Goal: Information Seeking & Learning: Check status

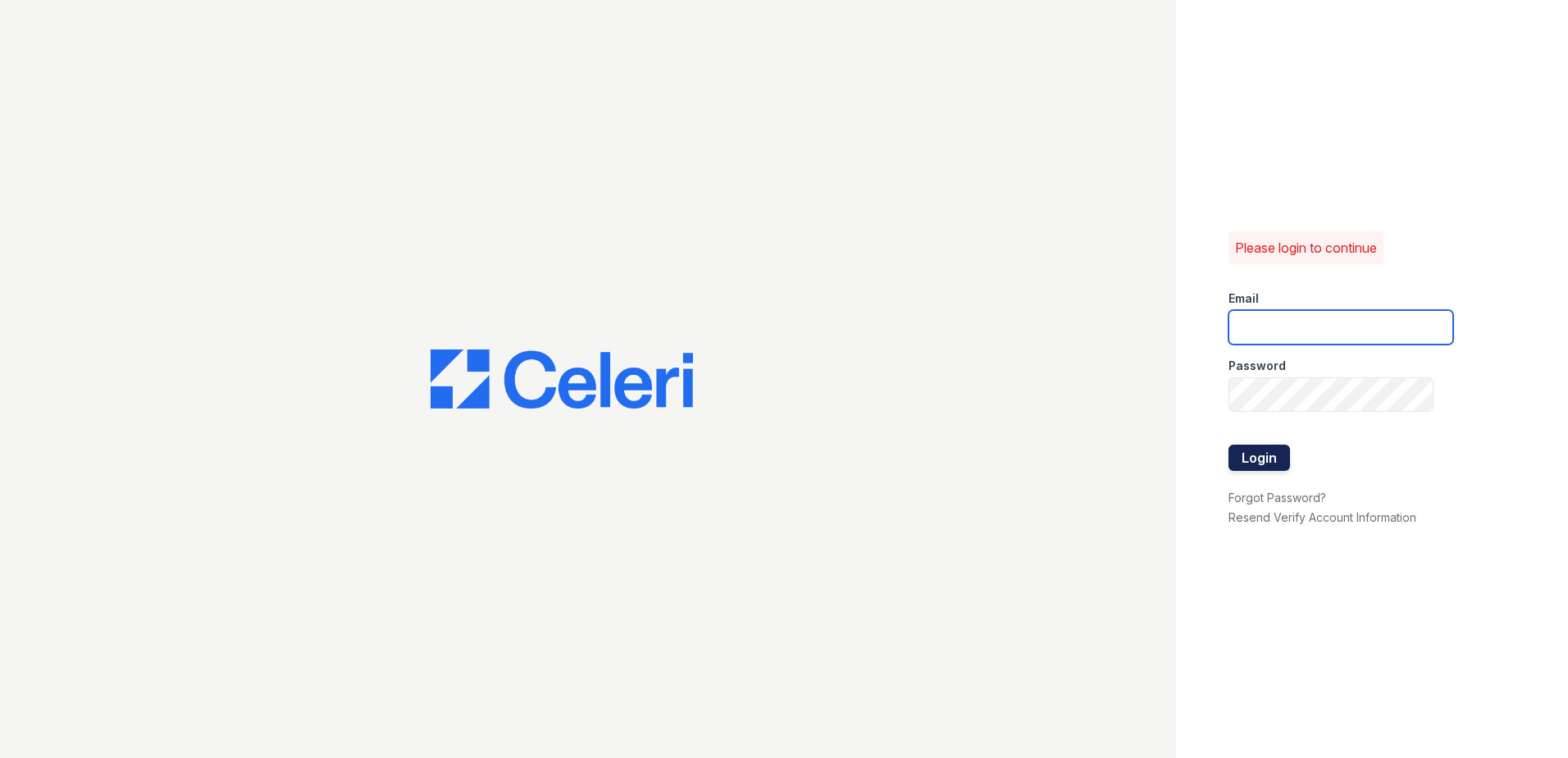
type input "ccharles@trinity-pm.com"
click at [1256, 447] on button "Login" at bounding box center [1258, 457] width 61 height 26
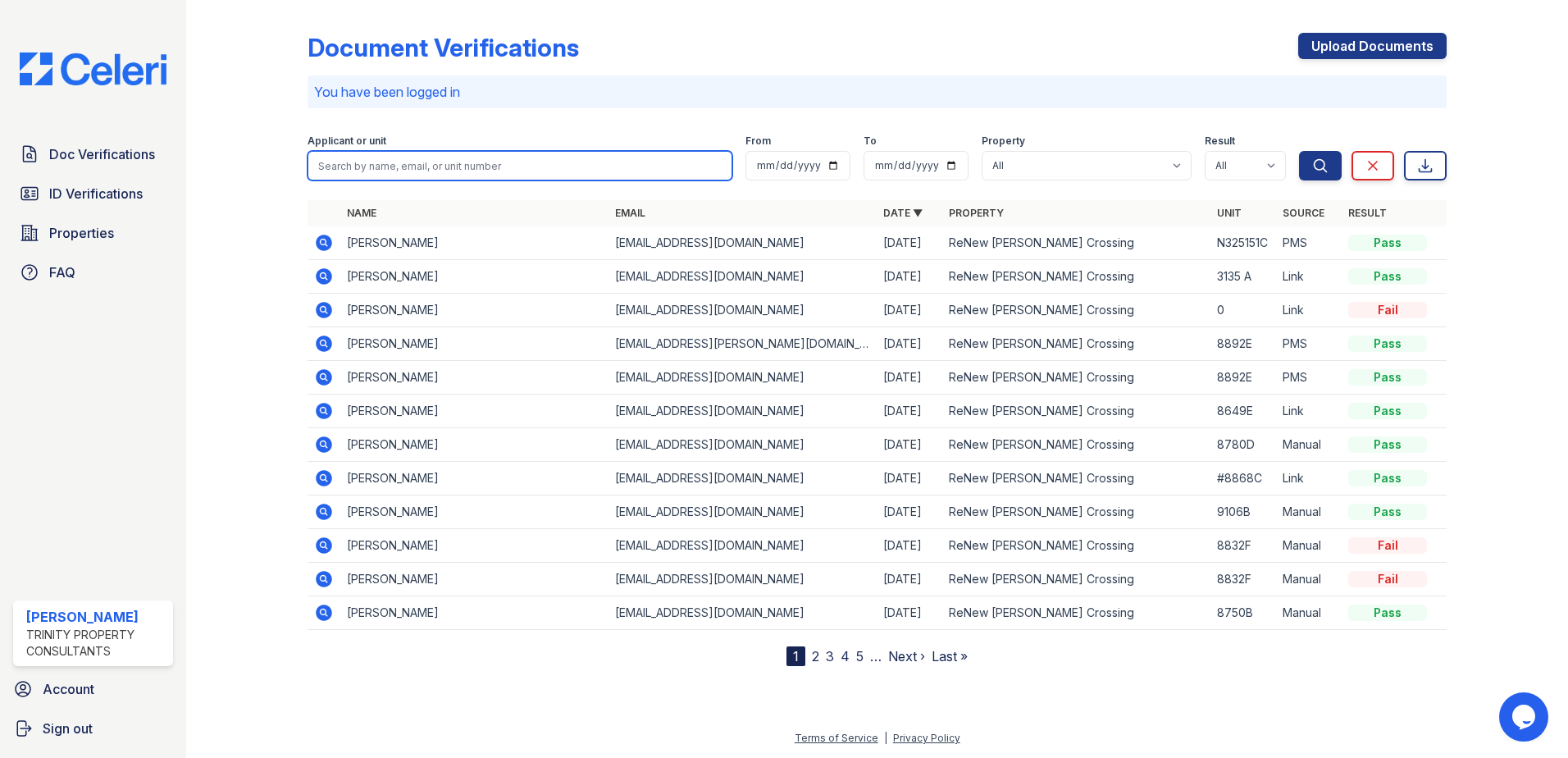
click at [362, 166] on input "search" at bounding box center [520, 165] width 425 height 29
paste input "[PERSON_NAME]"
type input "Zhang"
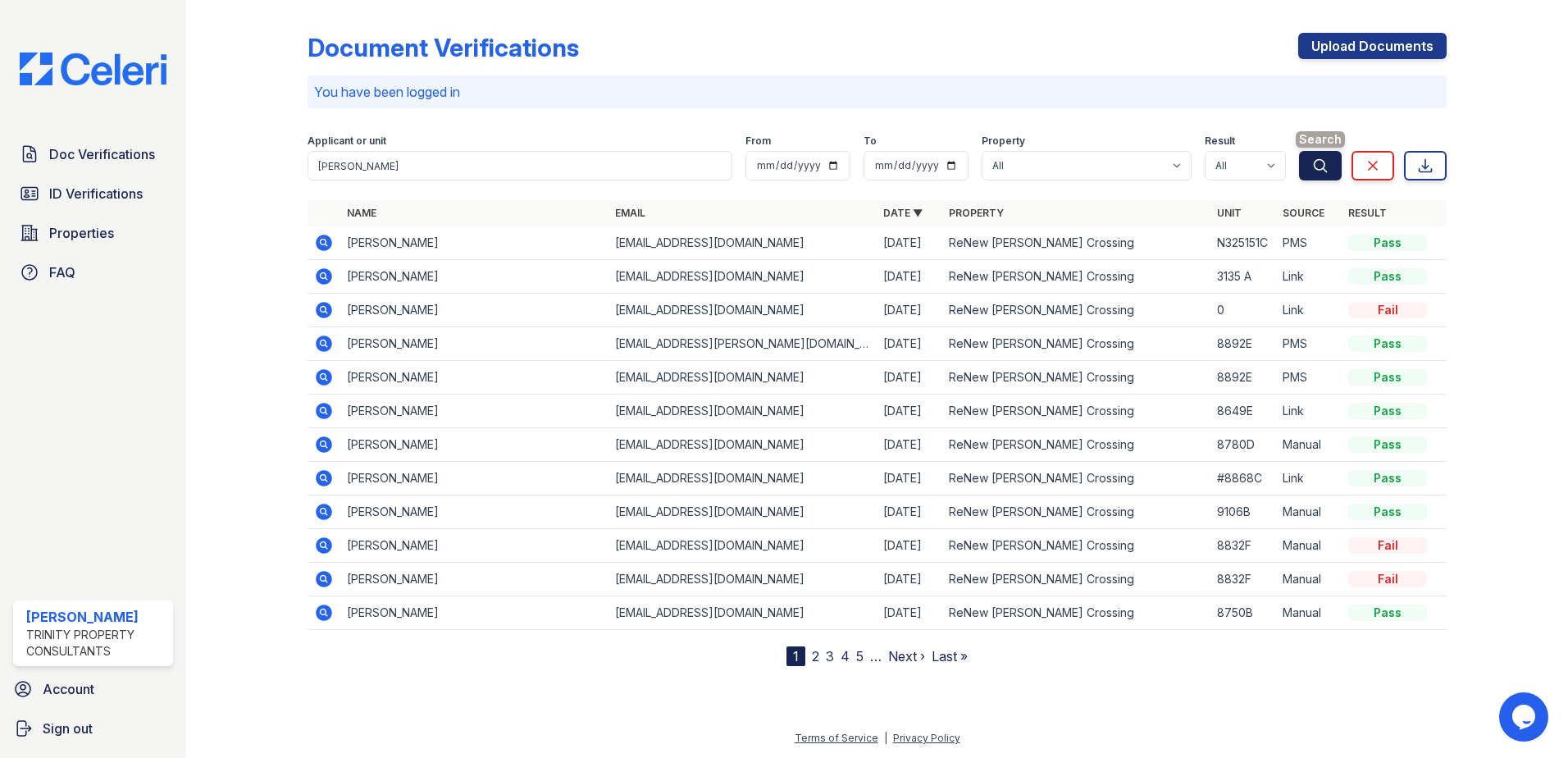
click at [1320, 161] on icon "submit" at bounding box center [1321, 166] width 17 height 17
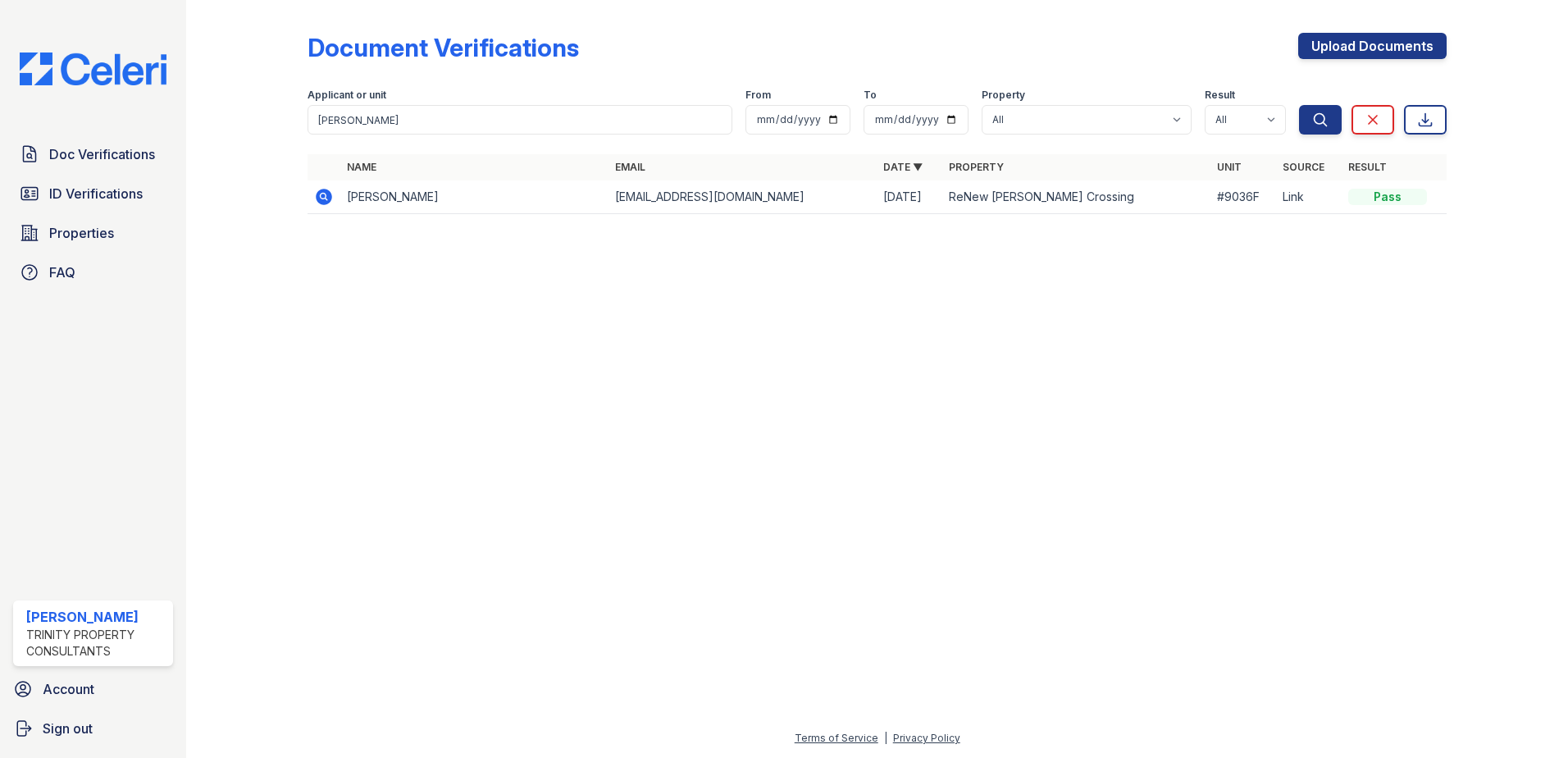
click at [320, 196] on icon at bounding box center [323, 196] width 19 height 19
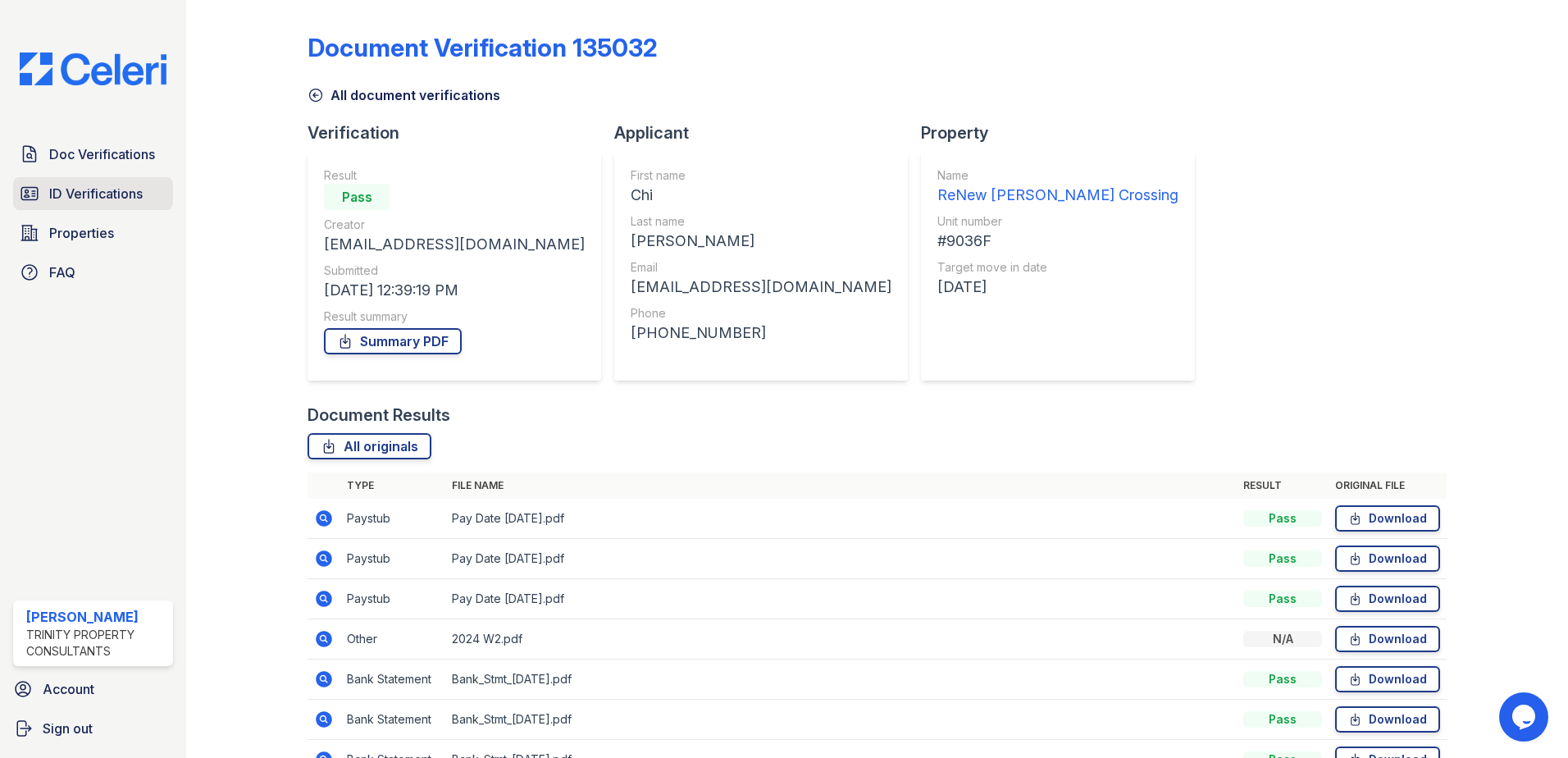
drag, startPoint x: 81, startPoint y: 193, endPoint x: 364, endPoint y: 123, distance: 291.5
click at [81, 191] on span "ID Verifications" at bounding box center [96, 193] width 93 height 19
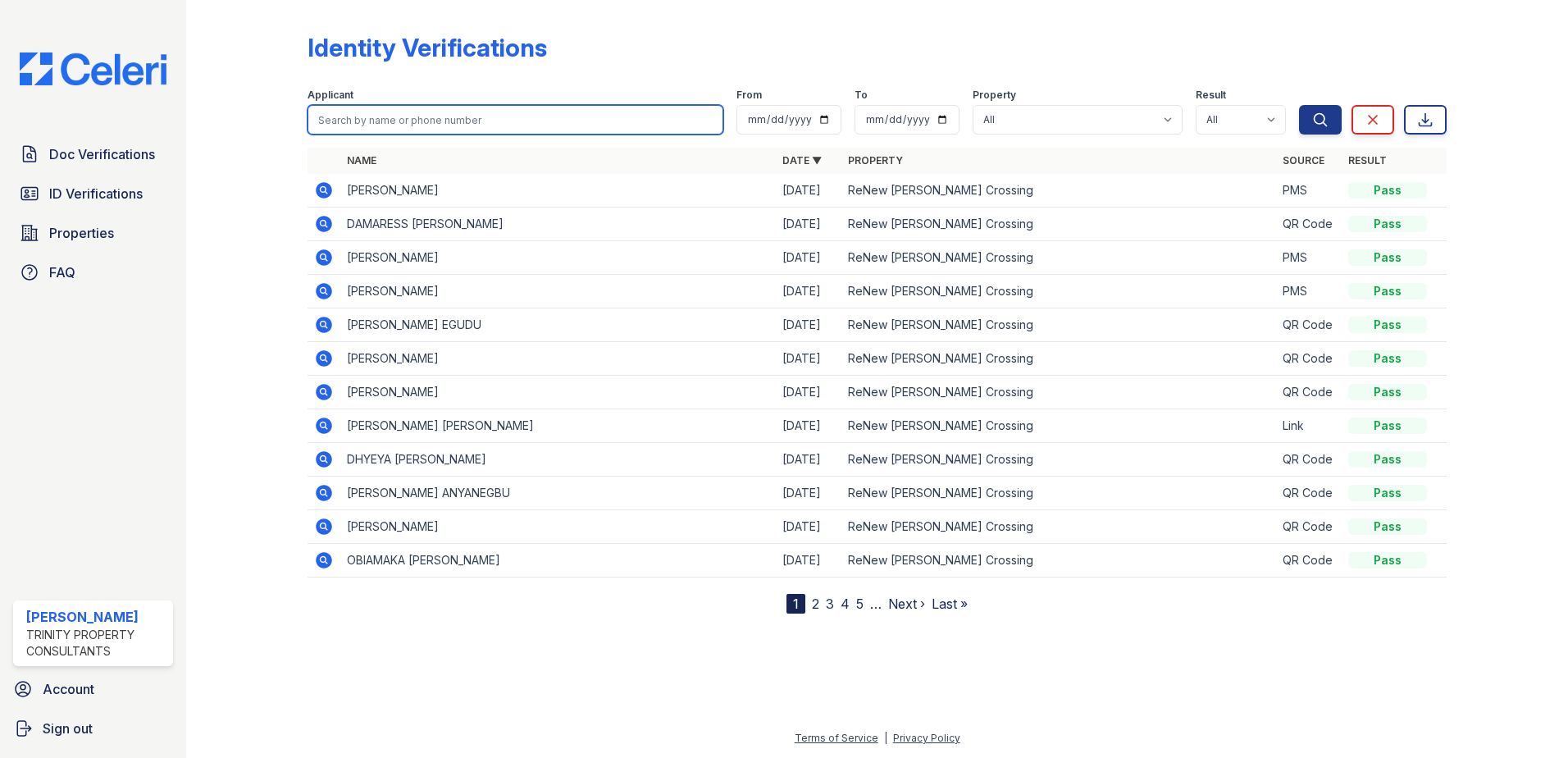
click at [419, 115] on input "search" at bounding box center [516, 119] width 416 height 29
paste input "Zhang"
type input "Zhang"
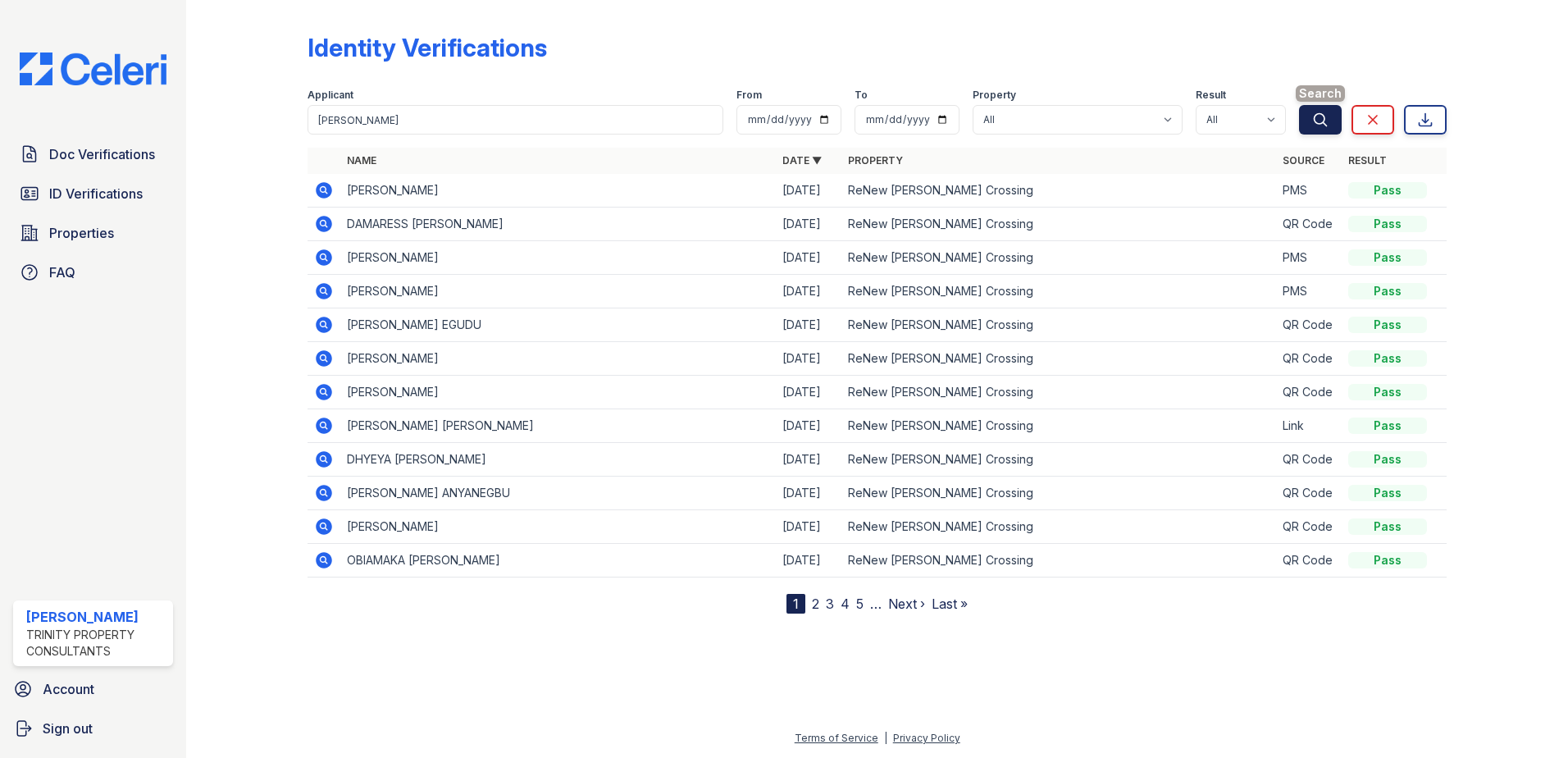
click at [1336, 120] on button "Search" at bounding box center [1320, 119] width 43 height 29
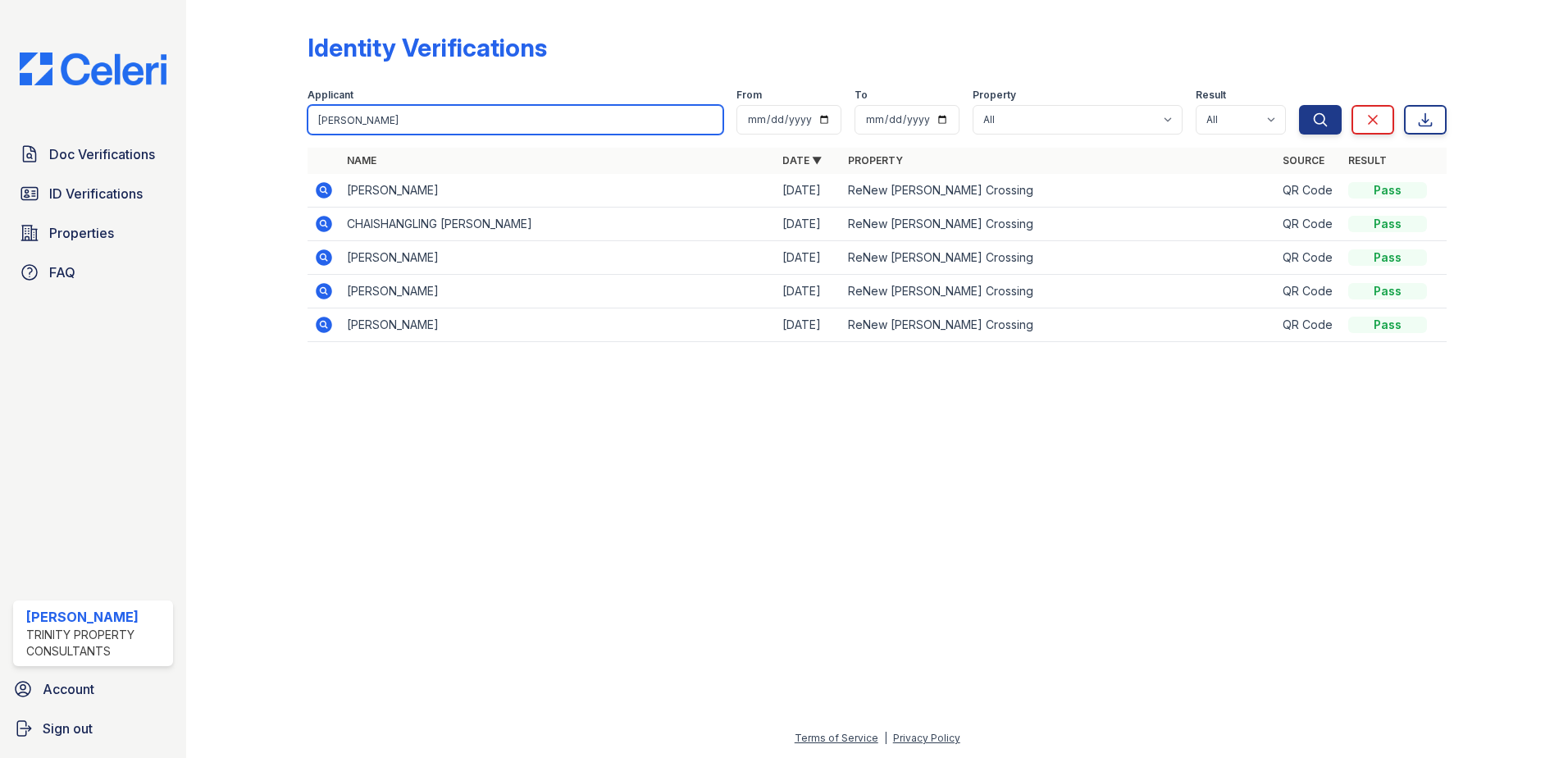
click at [505, 120] on input "Zhang" at bounding box center [516, 119] width 416 height 29
type input "Z"
paste input "Ostrow"
type input "Ostrow"
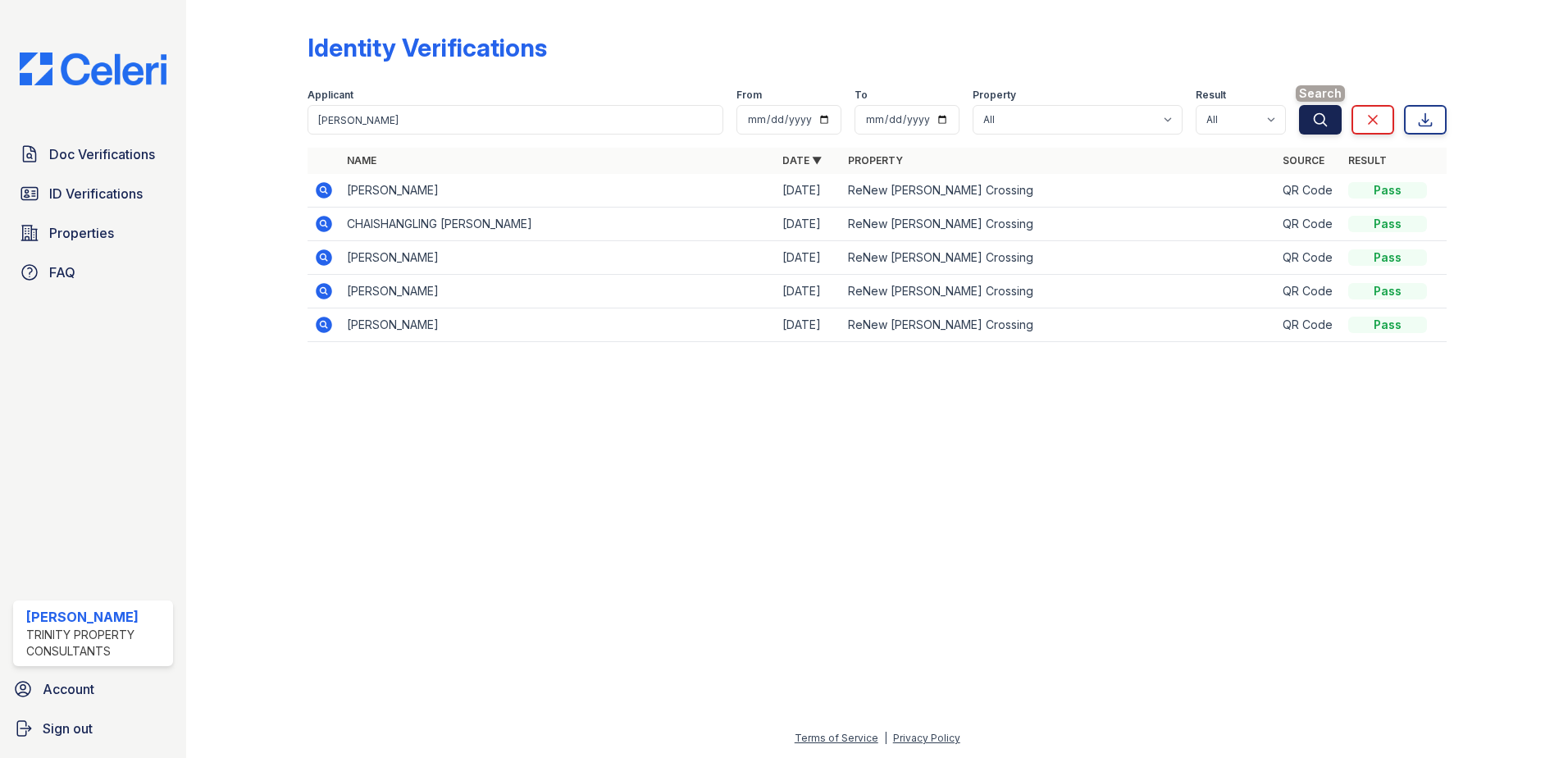
click at [1317, 115] on icon "submit" at bounding box center [1321, 119] width 13 height 13
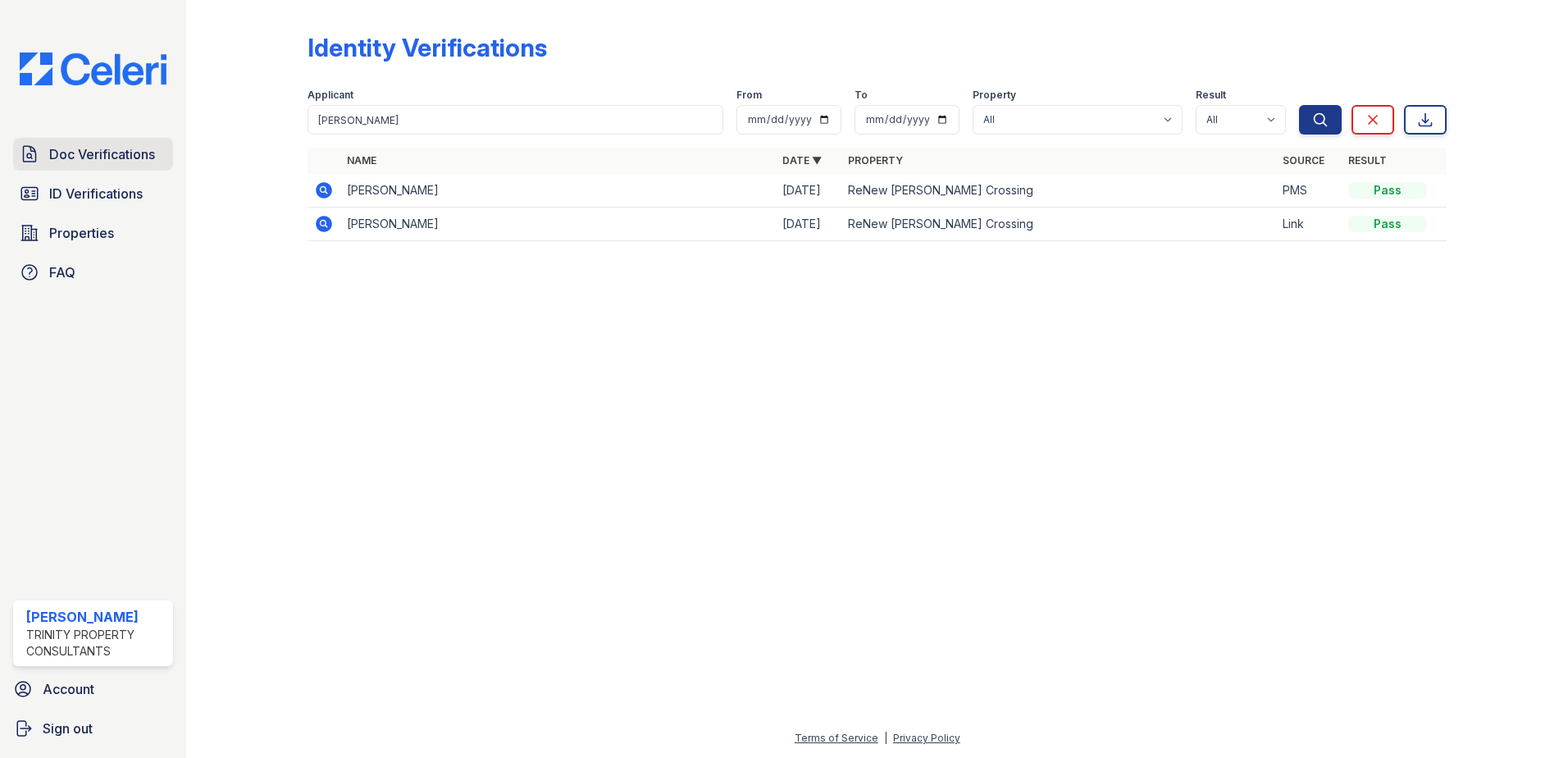
click at [94, 157] on span "Doc Verifications" at bounding box center [102, 154] width 106 height 19
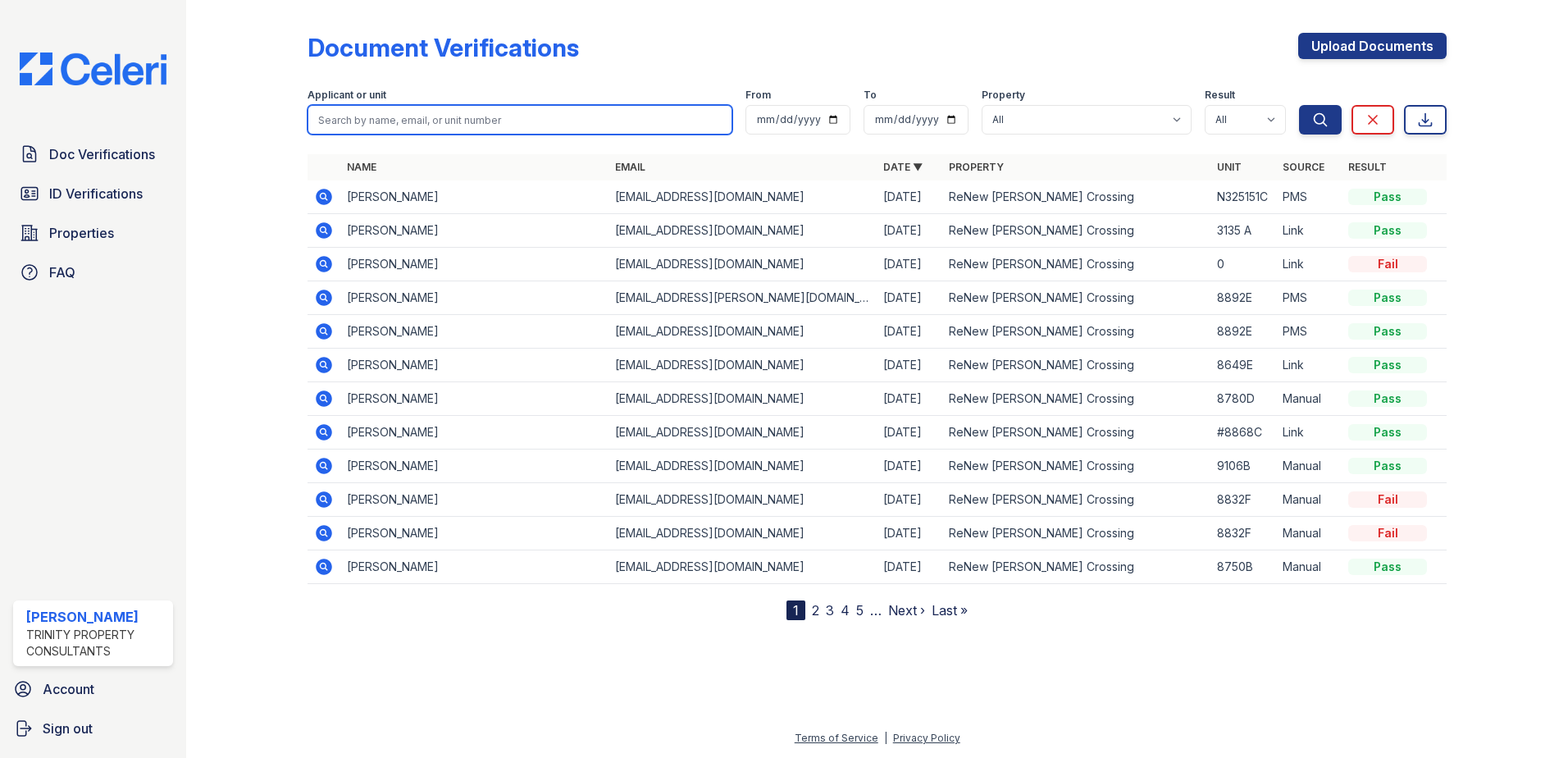
click at [430, 120] on input "search" at bounding box center [520, 119] width 425 height 29
paste input "Ostrow"
type input "Ostrow"
click at [1294, 128] on div "Applicant or unit Ostrow From To Property All ReNew Howard Crossing Result All …" at bounding box center [804, 108] width 992 height 53
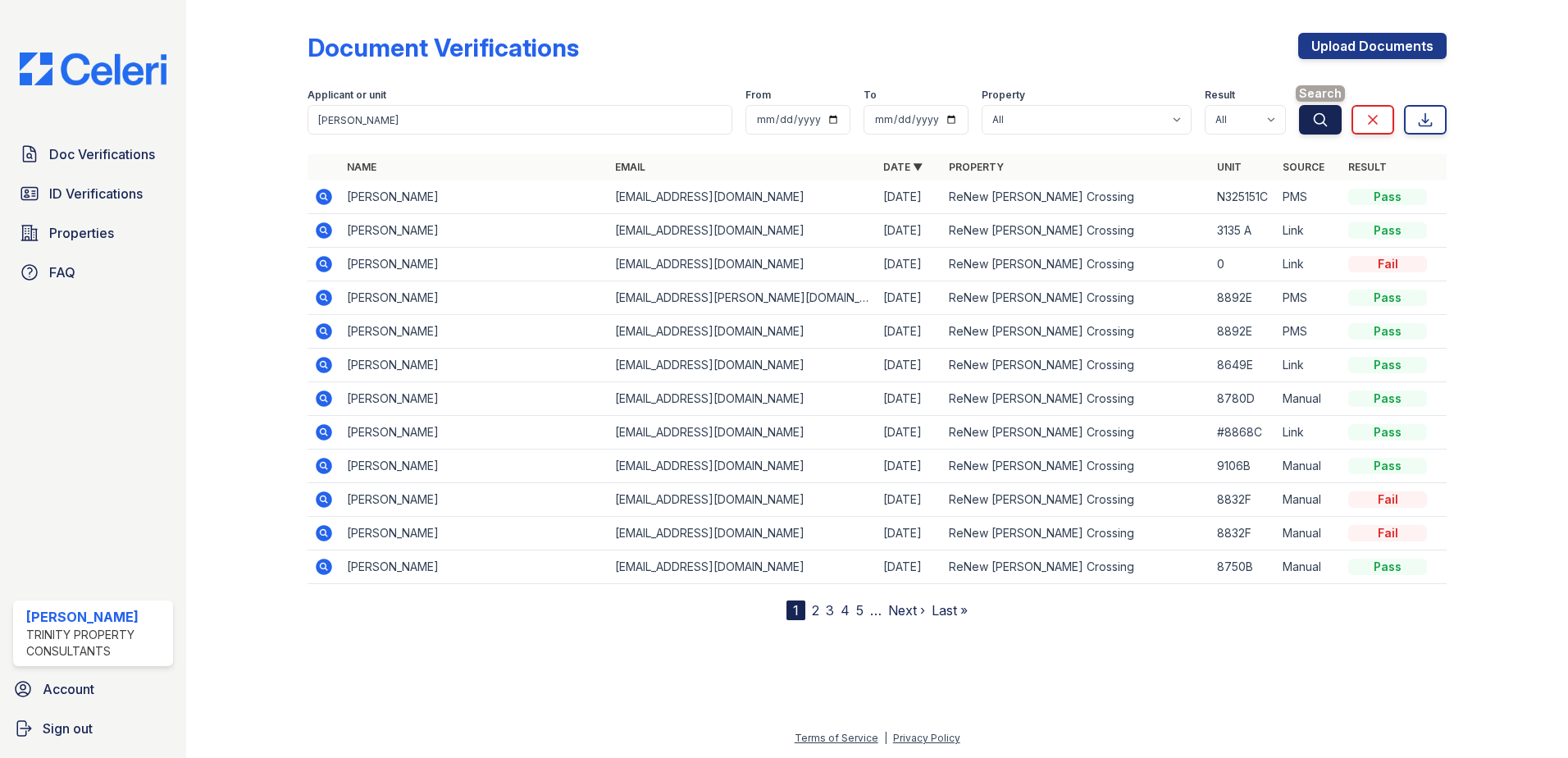
click at [1312, 128] on button "Search" at bounding box center [1320, 119] width 43 height 29
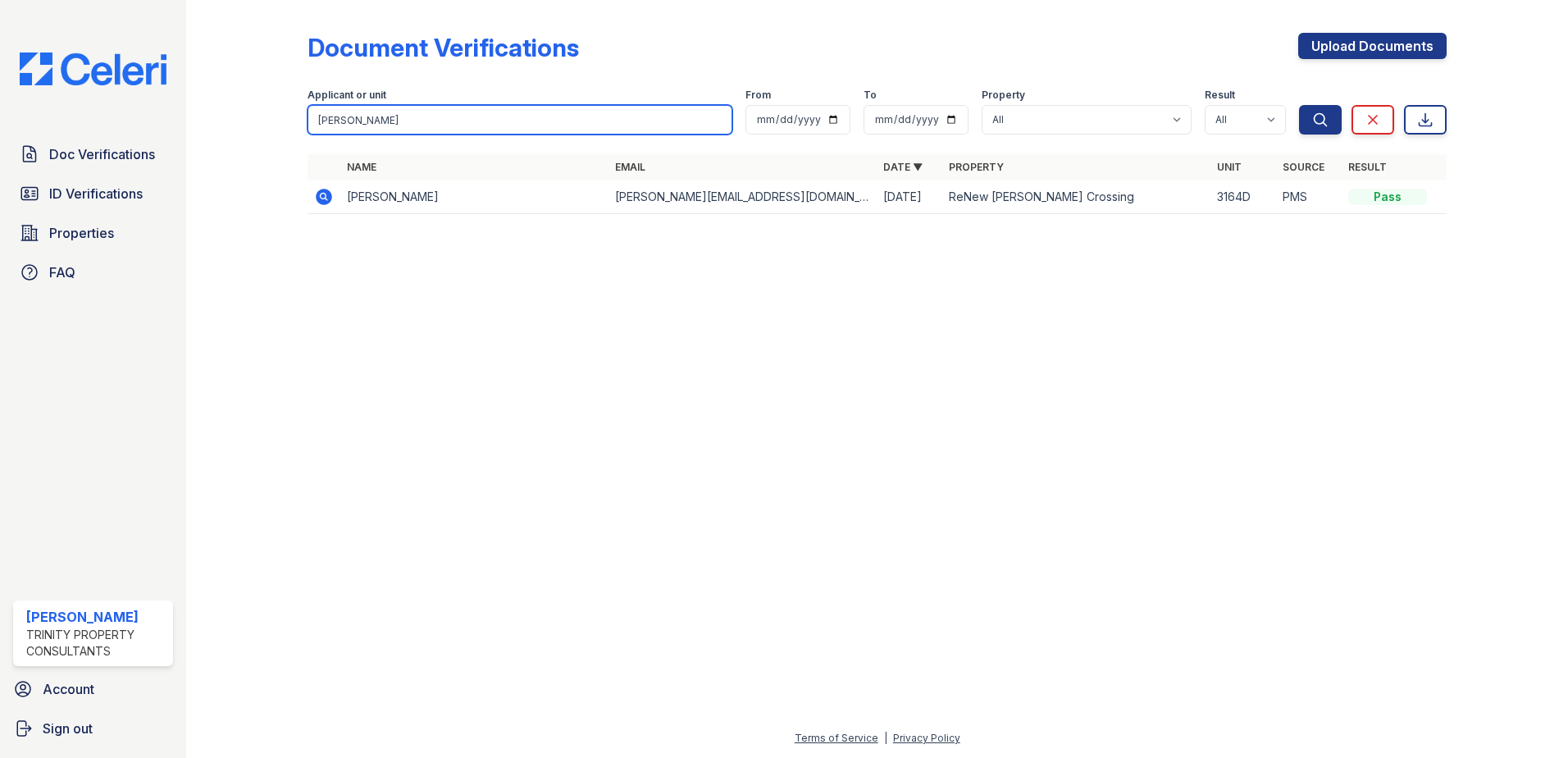
drag, startPoint x: 377, startPoint y: 115, endPoint x: 268, endPoint y: 108, distance: 109.2
click at [281, 115] on div "Document Verifications Upload Documents Filter Applicant or unit Ostrow From To…" at bounding box center [877, 128] width 1330 height 257
paste input "Mahmud,"
type input "Mahmud,"
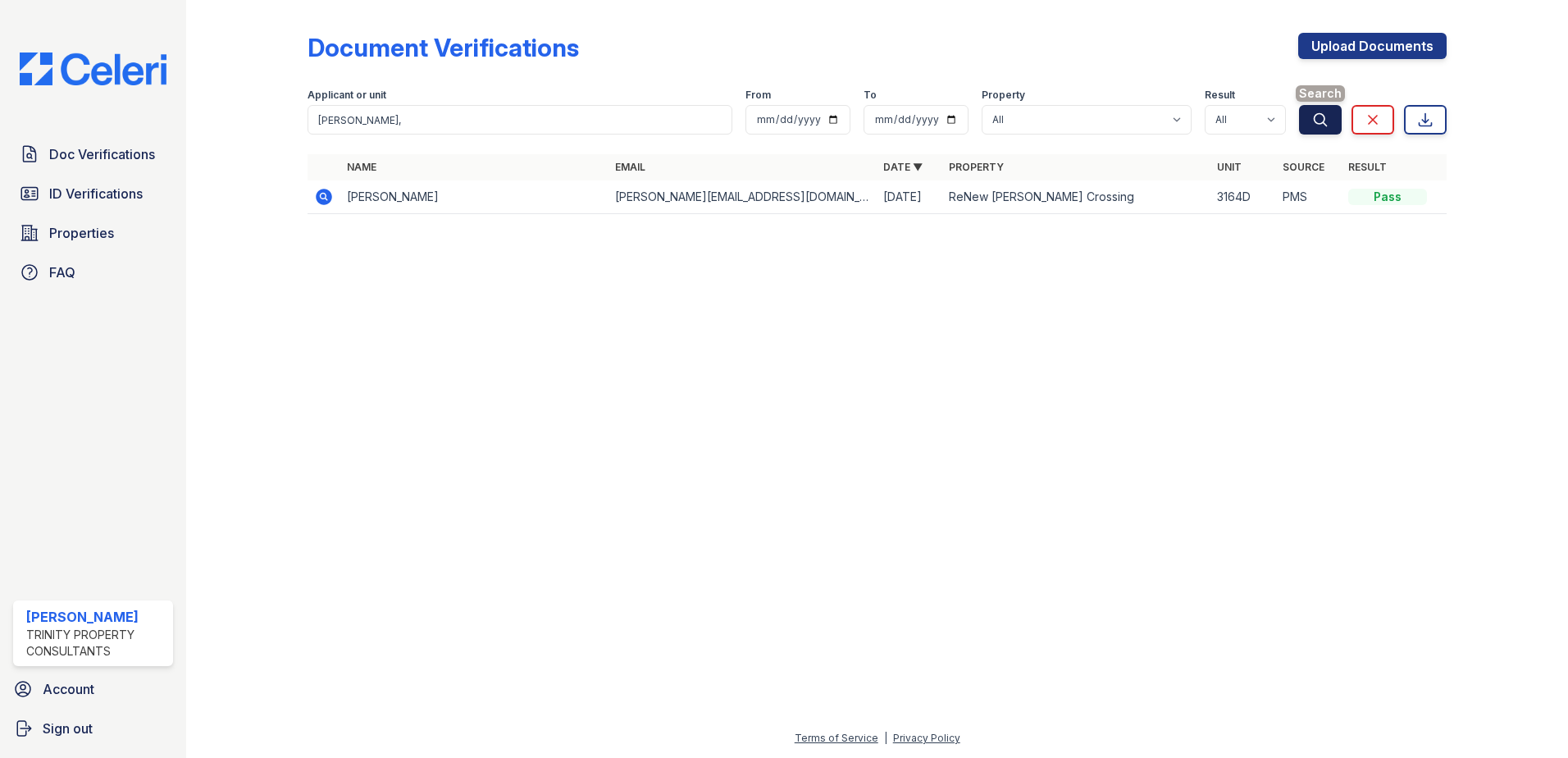
click at [1326, 119] on icon "submit" at bounding box center [1321, 120] width 17 height 17
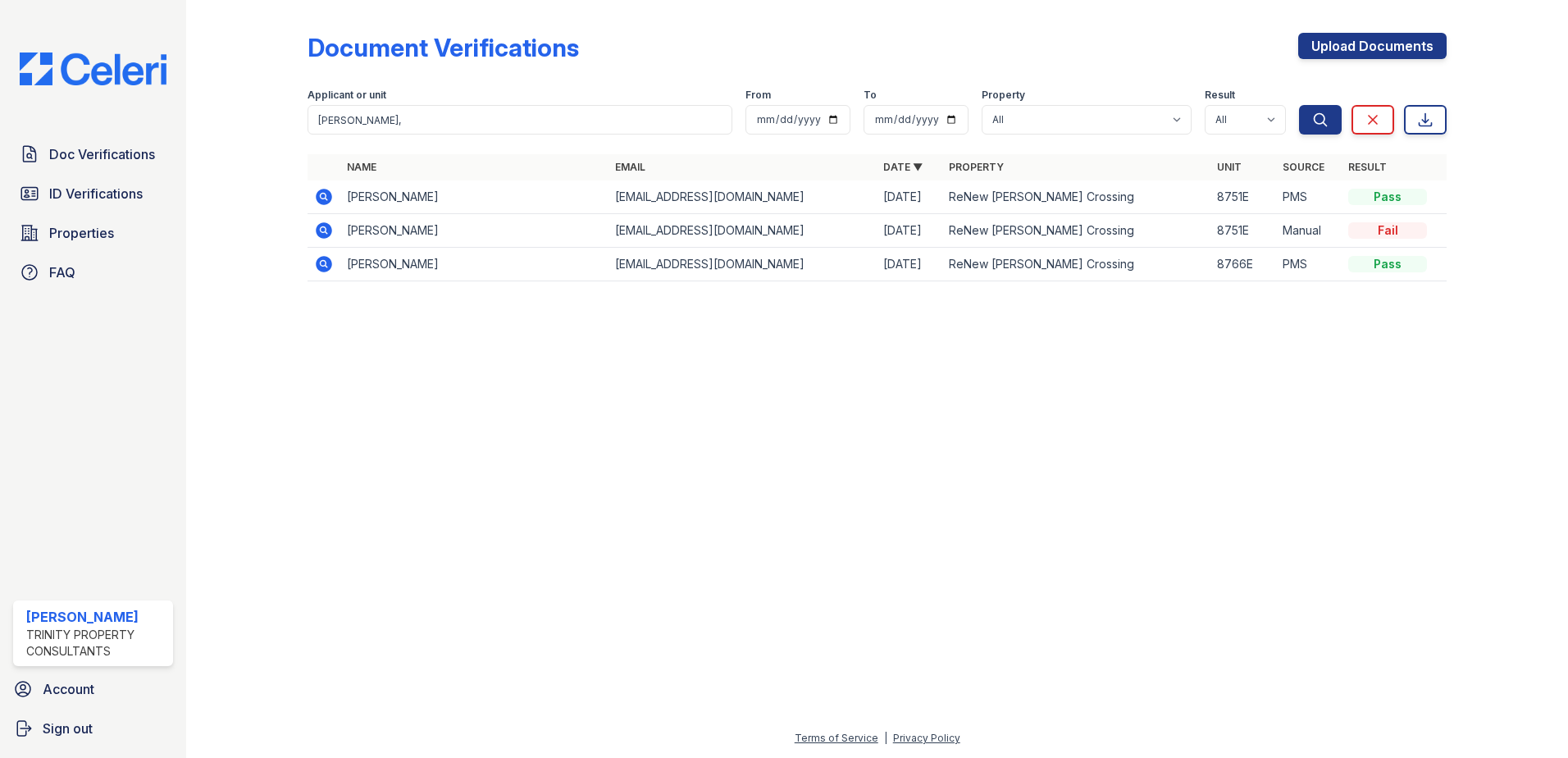
click at [317, 193] on icon at bounding box center [323, 196] width 19 height 19
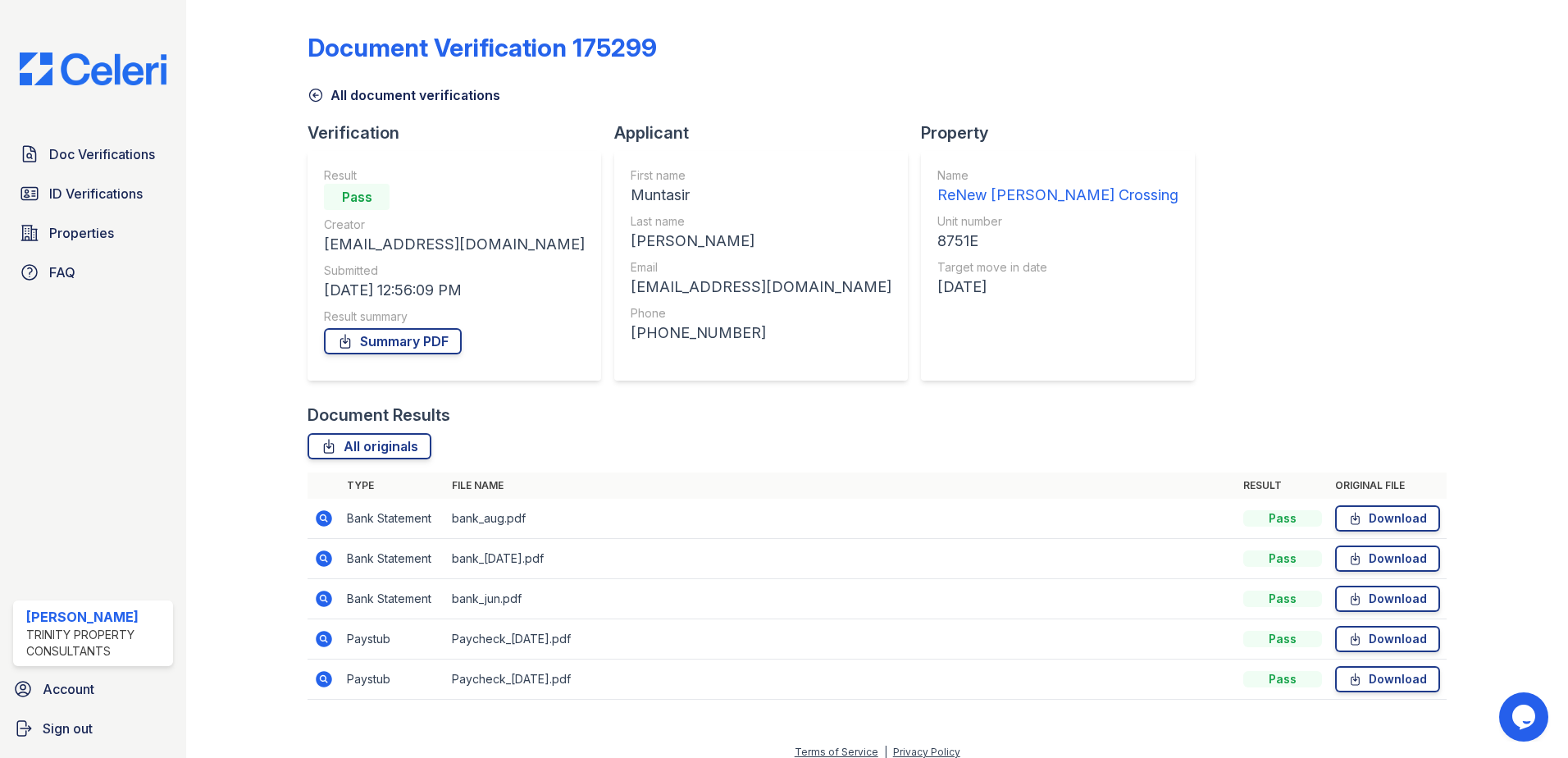
drag, startPoint x: 73, startPoint y: 185, endPoint x: 442, endPoint y: 110, distance: 376.5
click at [73, 185] on span "ID Verifications" at bounding box center [96, 193] width 93 height 19
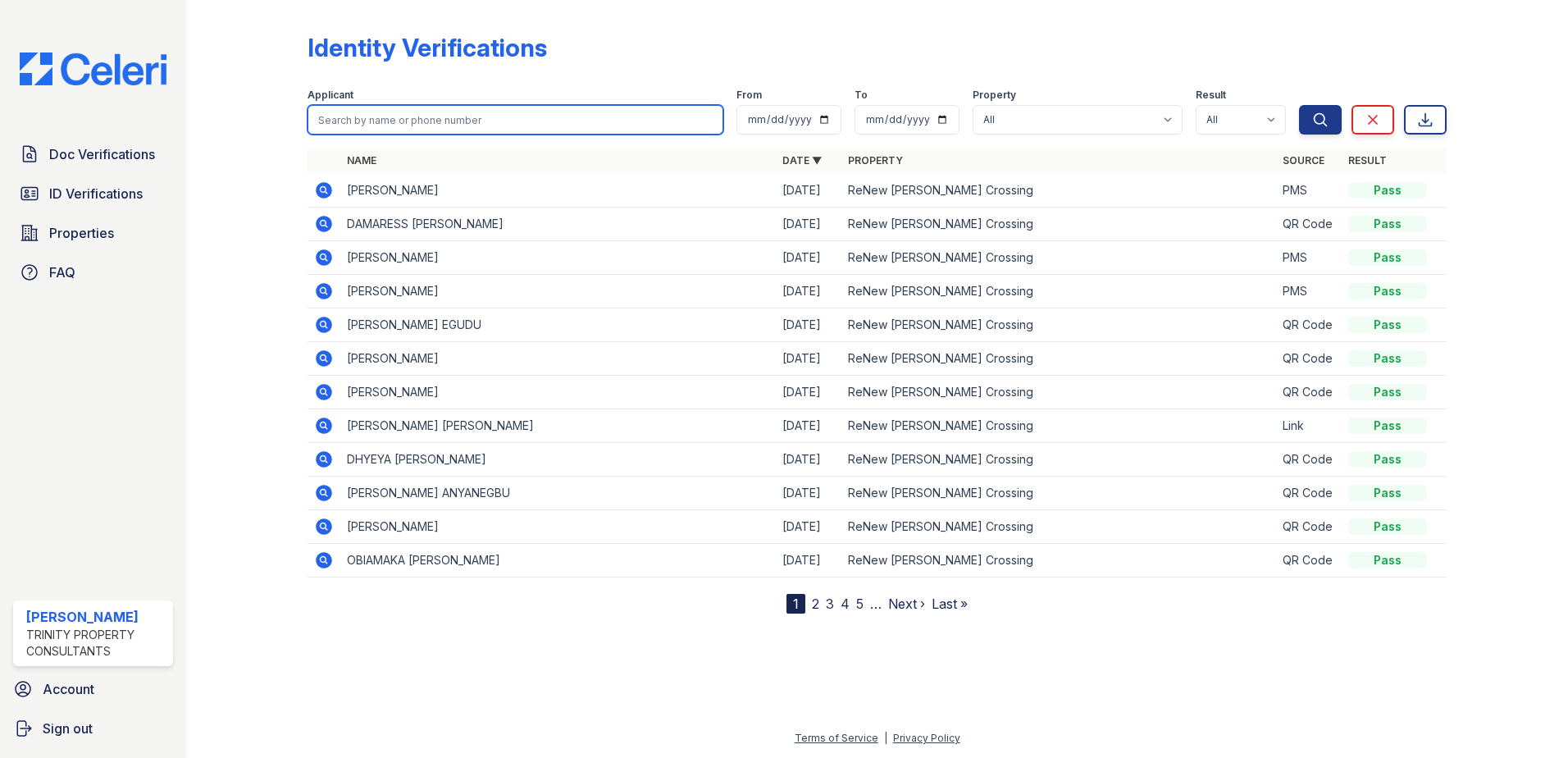
click at [419, 118] on input "search" at bounding box center [516, 119] width 416 height 29
paste input "[PERSON_NAME],"
type input "Mahmud"
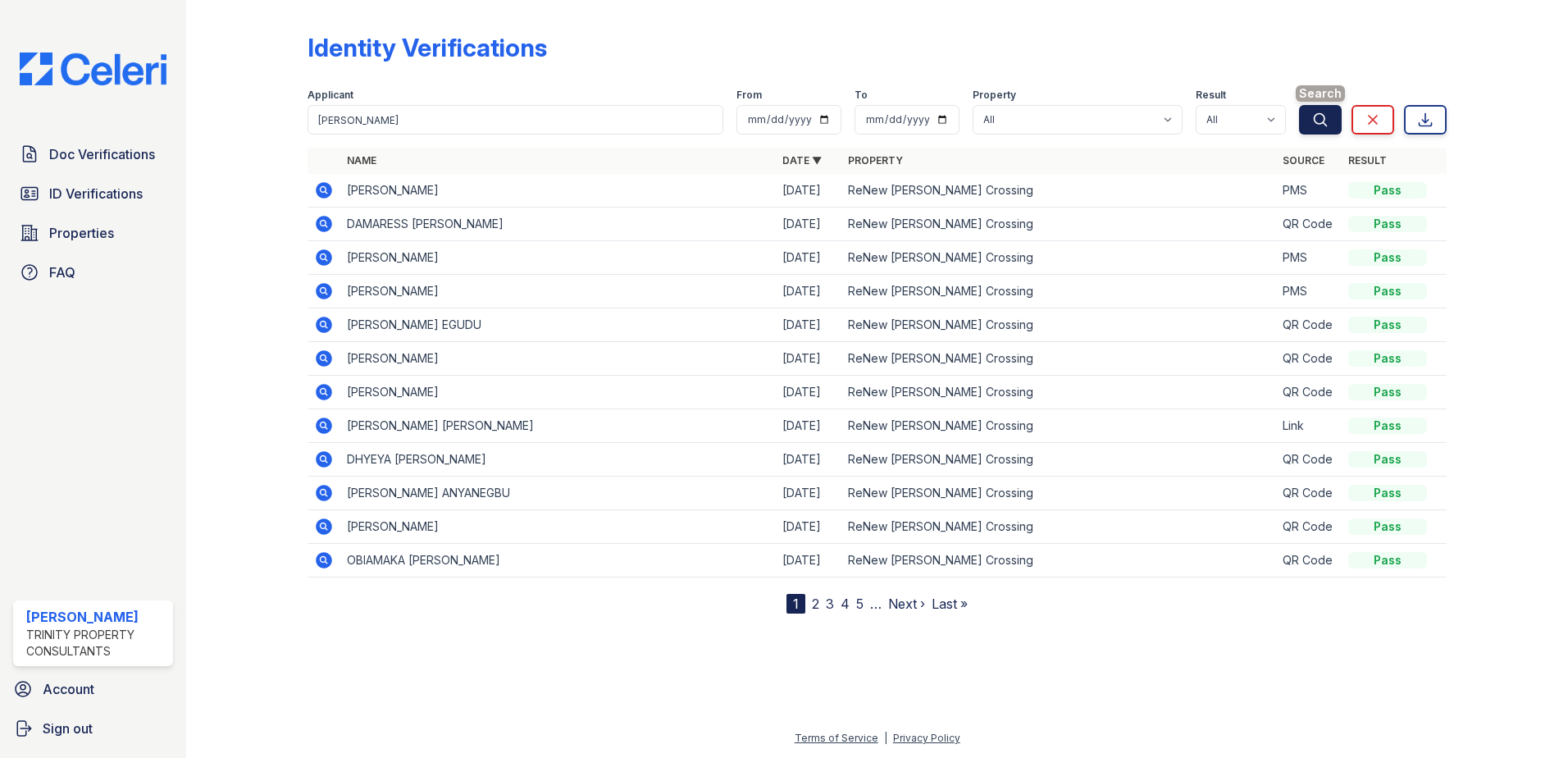
click at [1316, 123] on icon "submit" at bounding box center [1321, 119] width 13 height 13
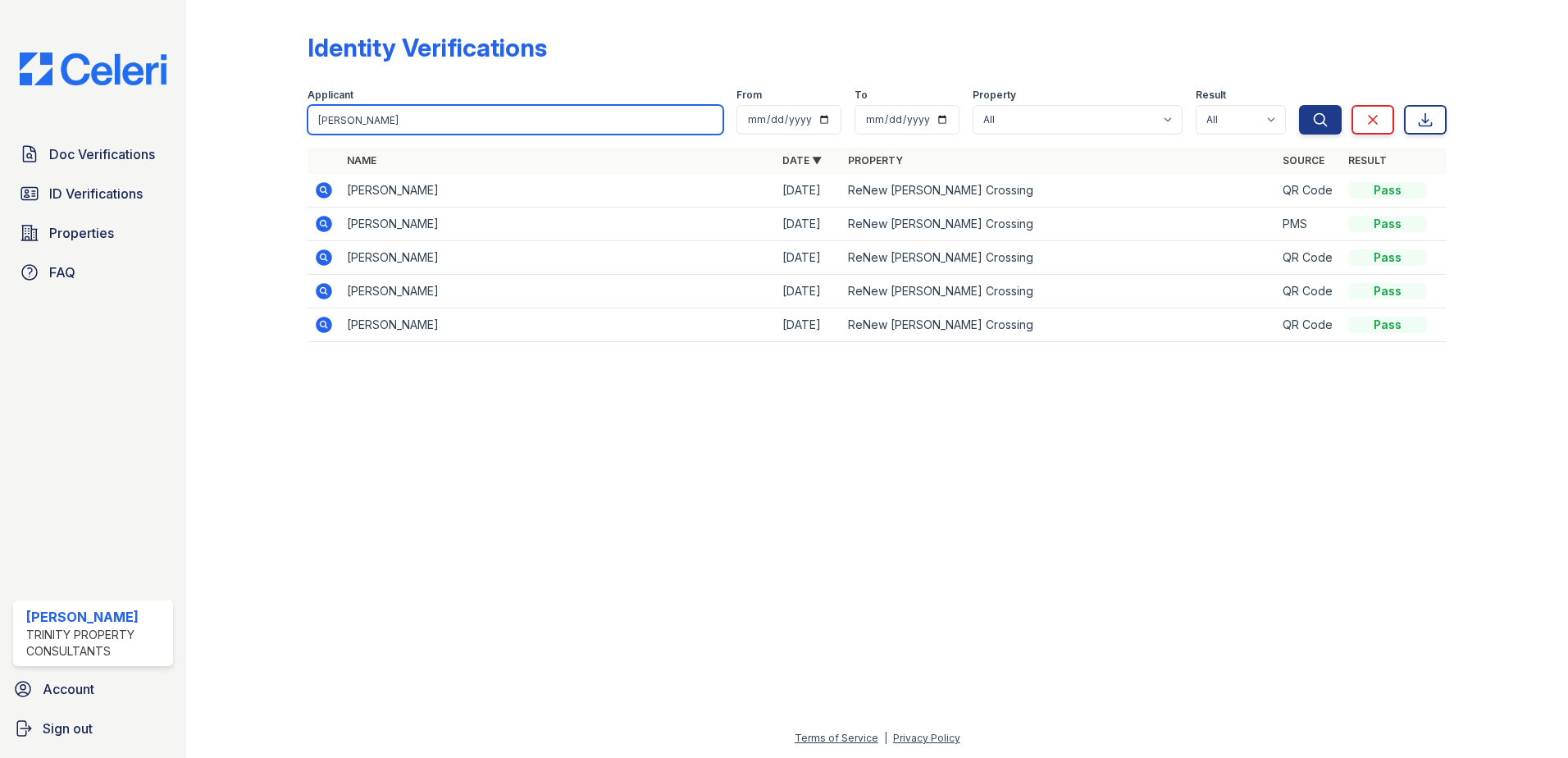
drag, startPoint x: 414, startPoint y: 121, endPoint x: 209, endPoint y: 114, distance: 205.1
click at [201, 130] on div "Identity Verifications Filter Applicant Mahmud From To Property All ReNew Howar…" at bounding box center [877, 379] width 1382 height 758
paste input "Cammack"
type input "Cammack"
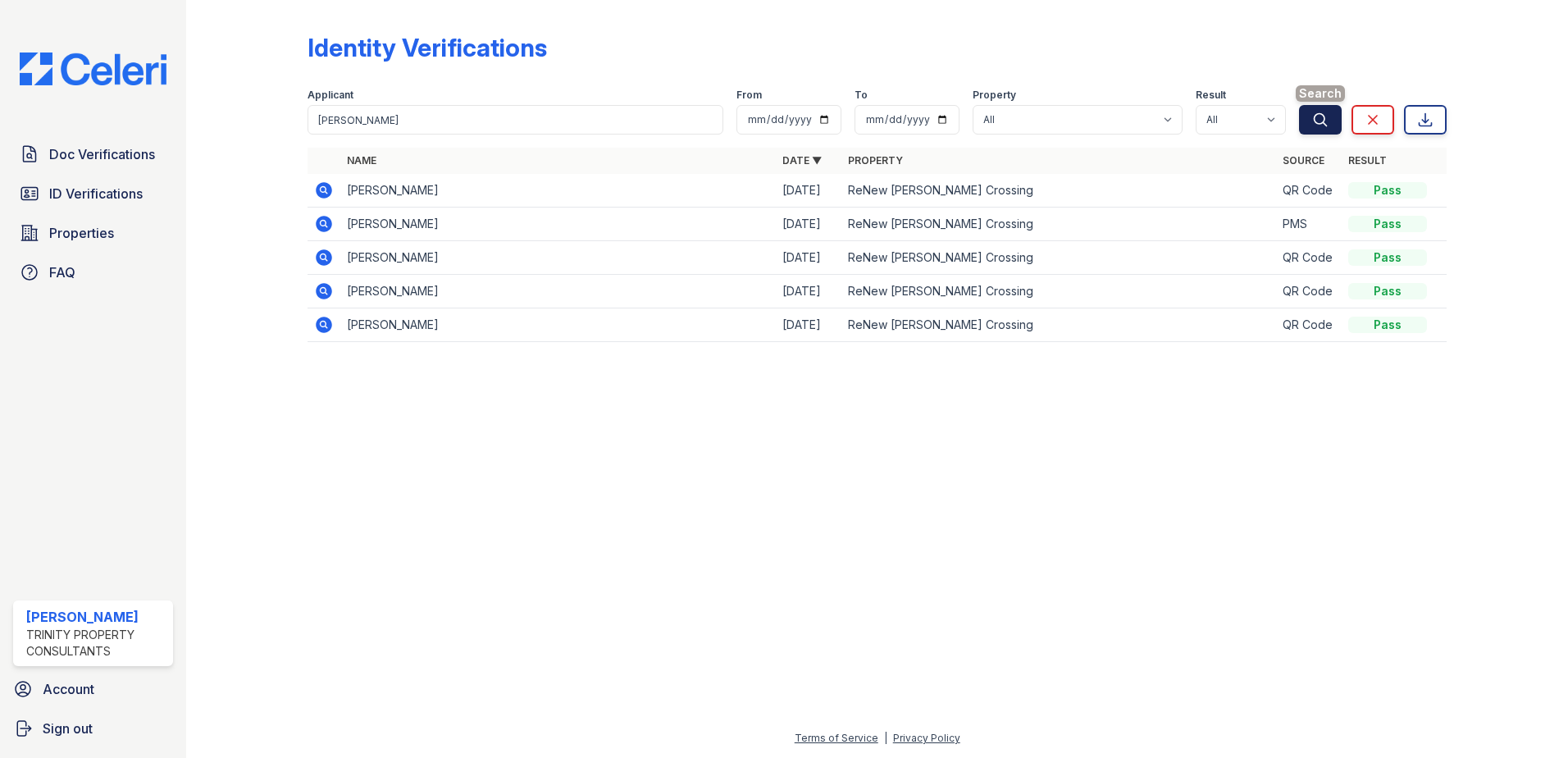
click at [1313, 124] on icon "submit" at bounding box center [1321, 120] width 17 height 17
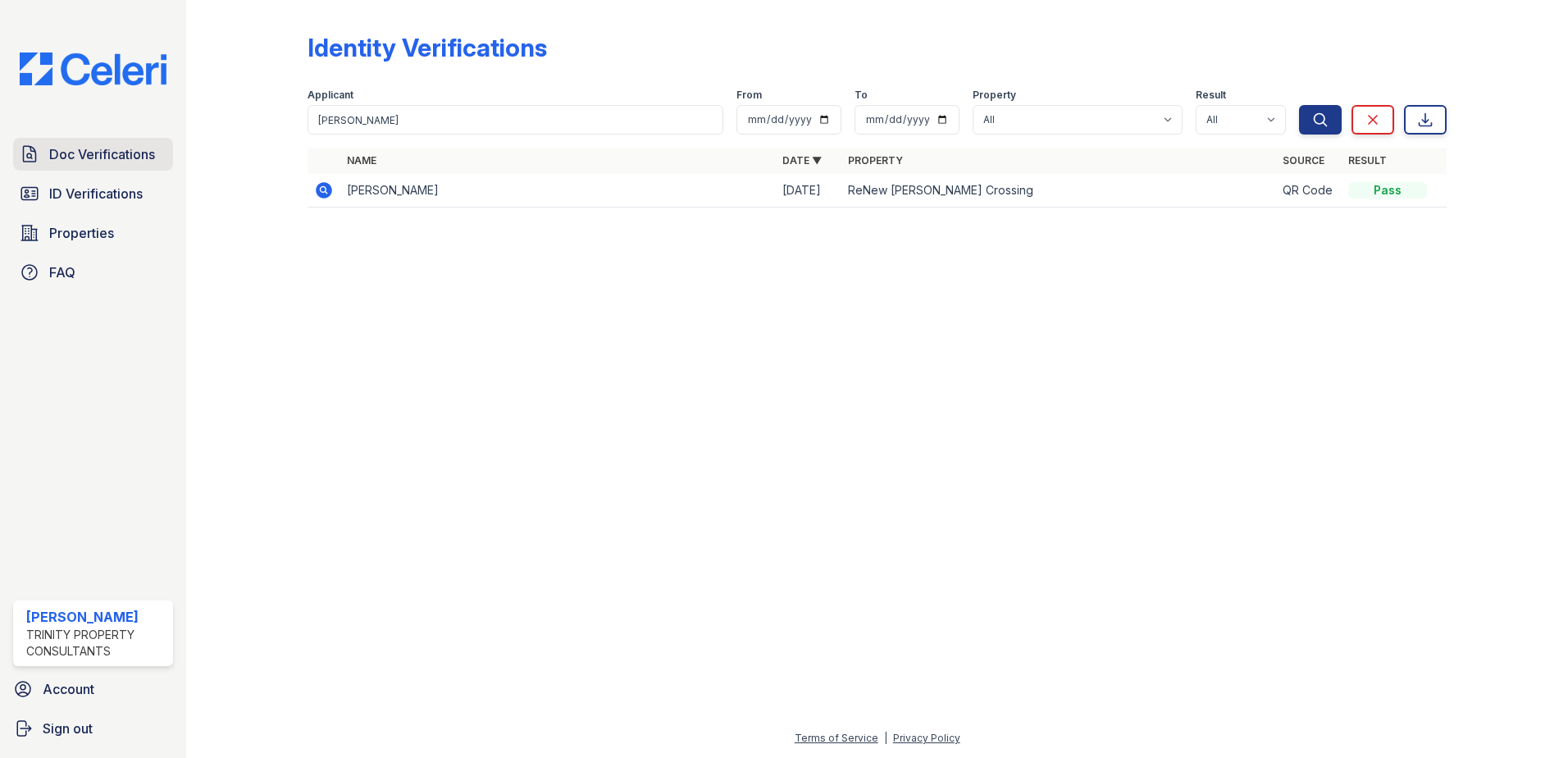
click at [90, 159] on span "Doc Verifications" at bounding box center [102, 154] width 106 height 19
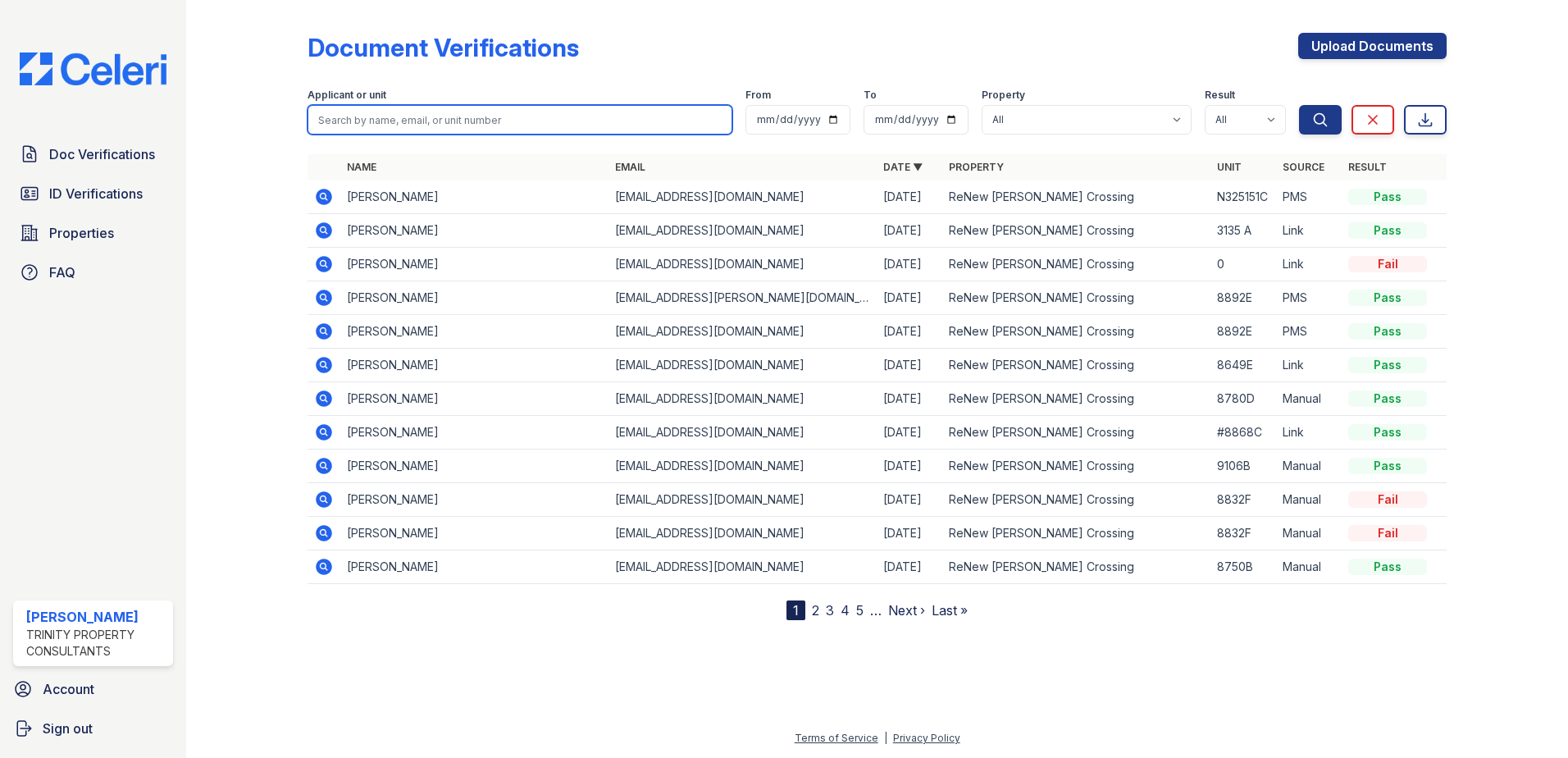
click at [388, 122] on input "search" at bounding box center [520, 119] width 425 height 29
paste input "Cammack"
type input "Cammack"
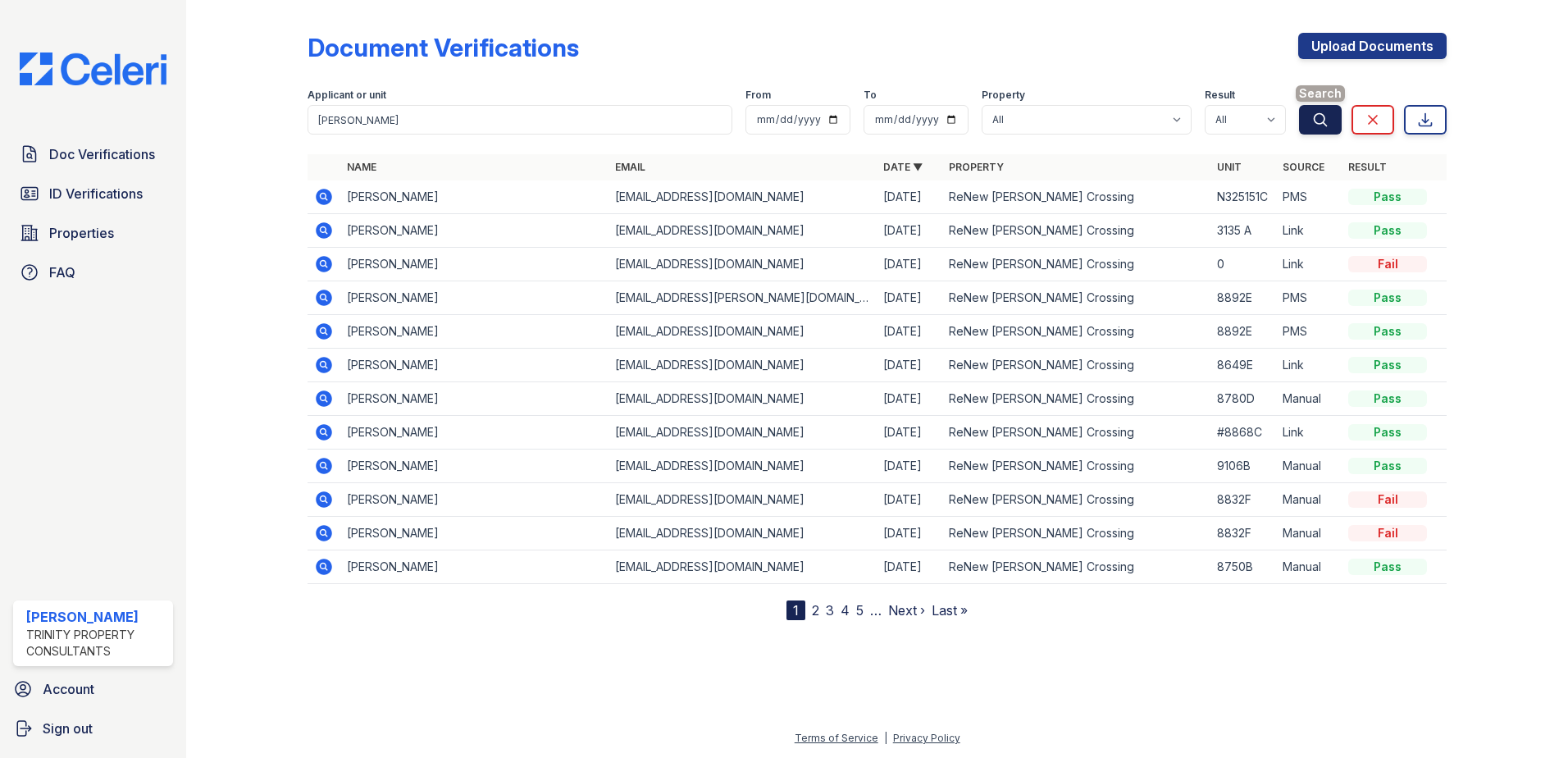
click at [1327, 120] on icon "submit" at bounding box center [1321, 120] width 17 height 17
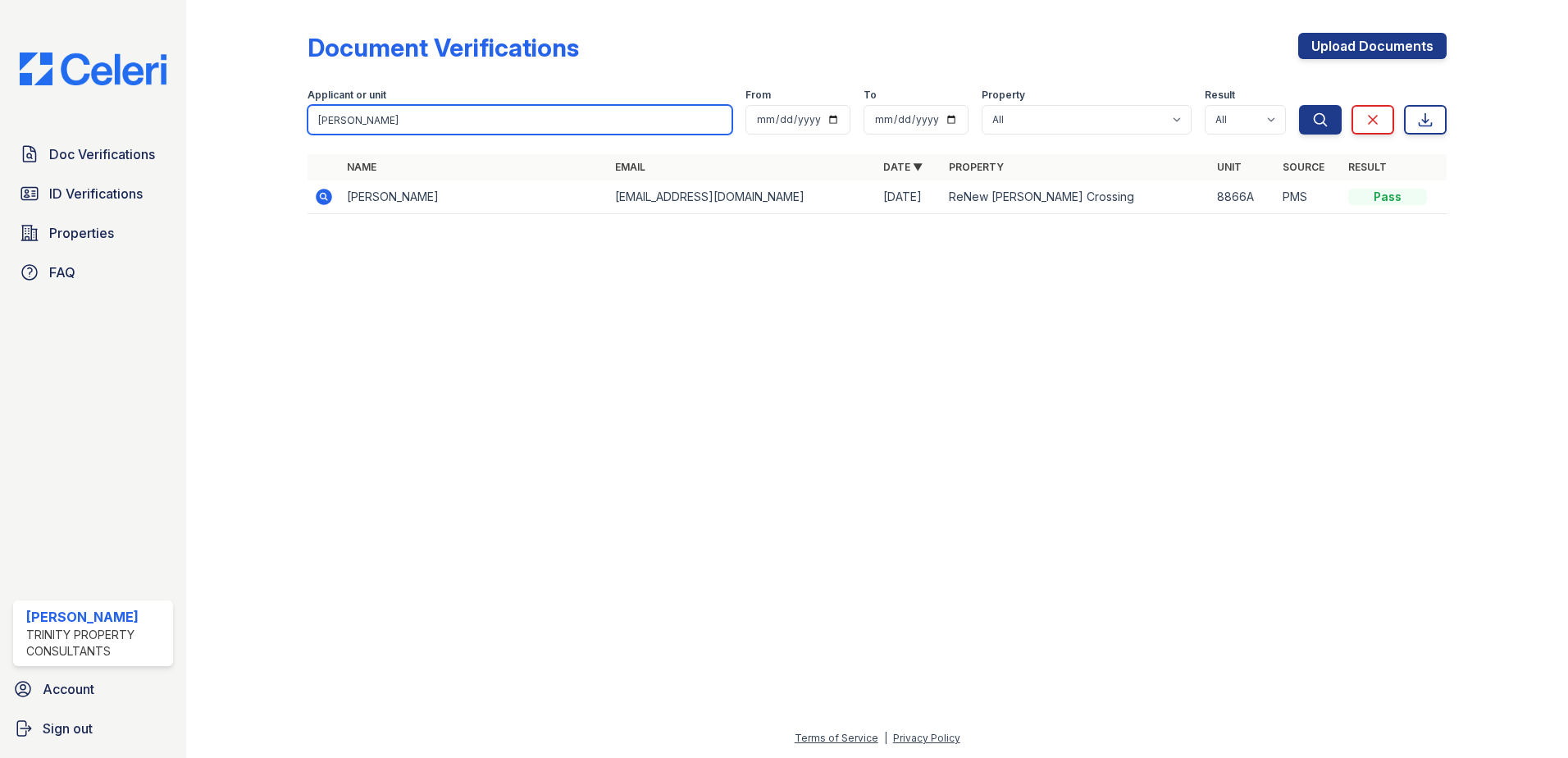
drag, startPoint x: 411, startPoint y: 109, endPoint x: 229, endPoint y: 136, distance: 184.0
click at [229, 136] on div "Document Verifications Upload Documents Filter Applicant or unit Cammack From T…" at bounding box center [877, 128] width 1330 height 257
paste input "[PERSON_NAME]"
type input "[PERSON_NAME]"
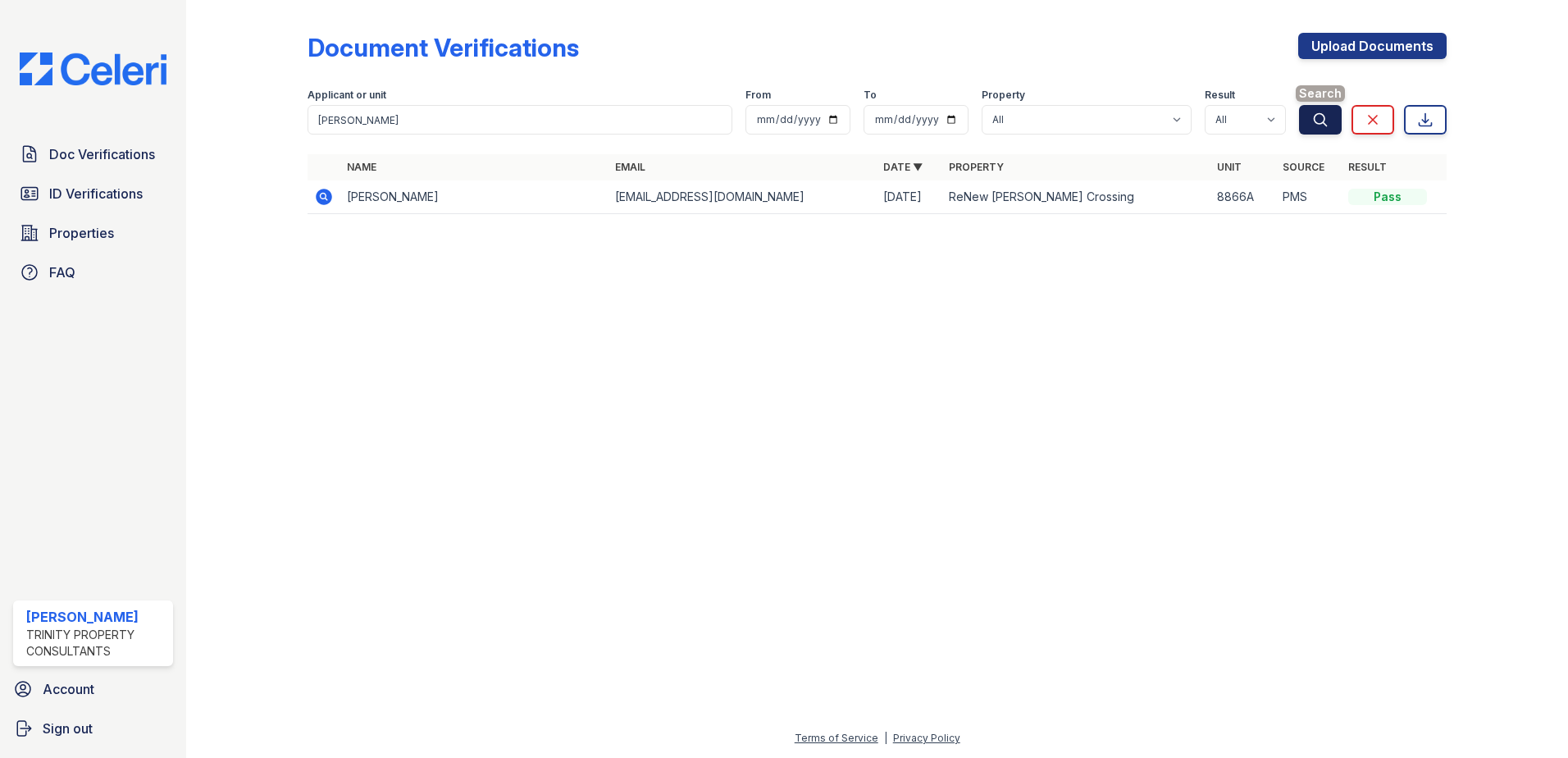
click at [1325, 123] on icon "submit" at bounding box center [1321, 119] width 13 height 13
click at [326, 197] on icon at bounding box center [323, 196] width 19 height 19
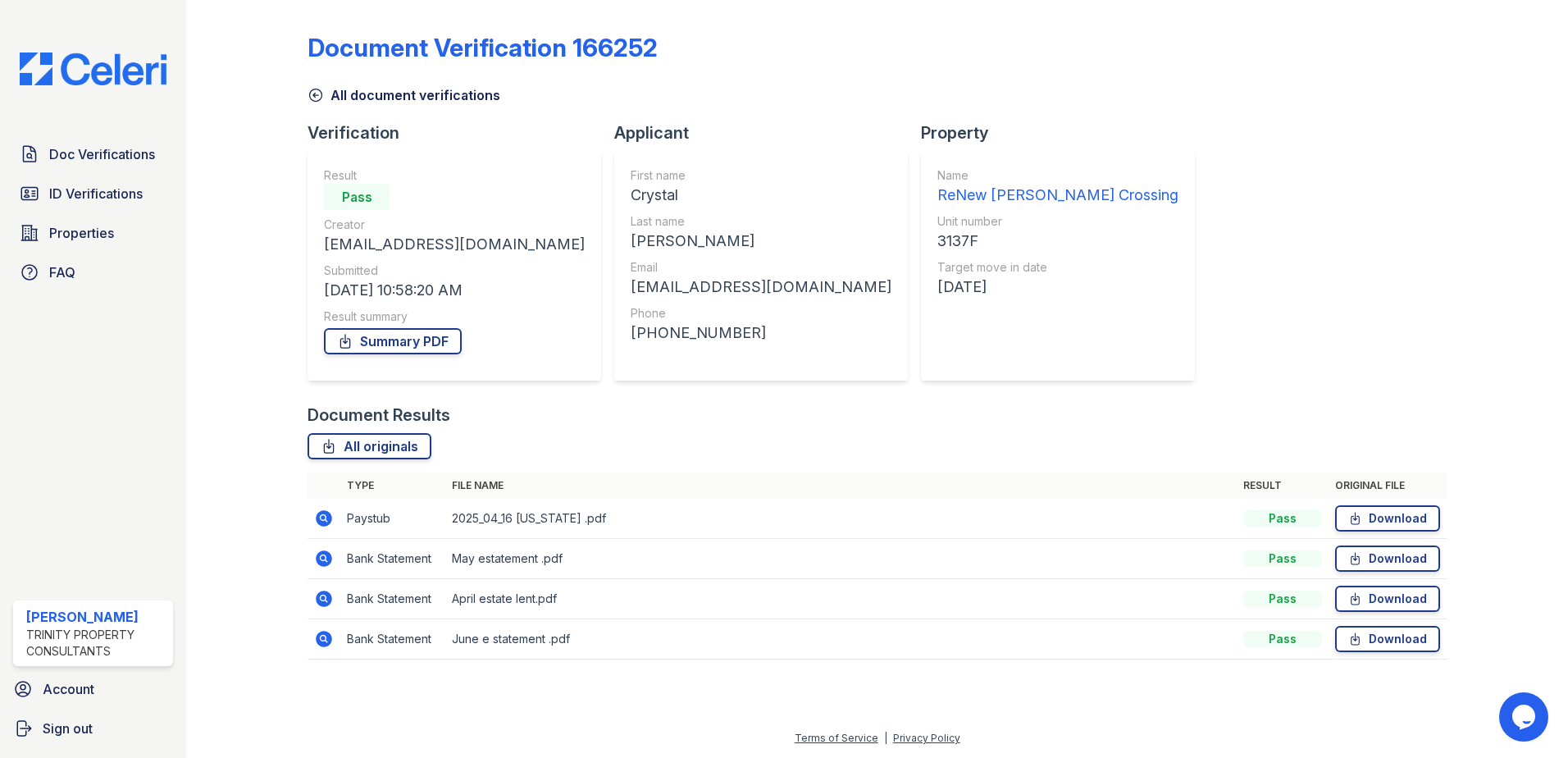
click at [320, 513] on icon at bounding box center [324, 519] width 17 height 17
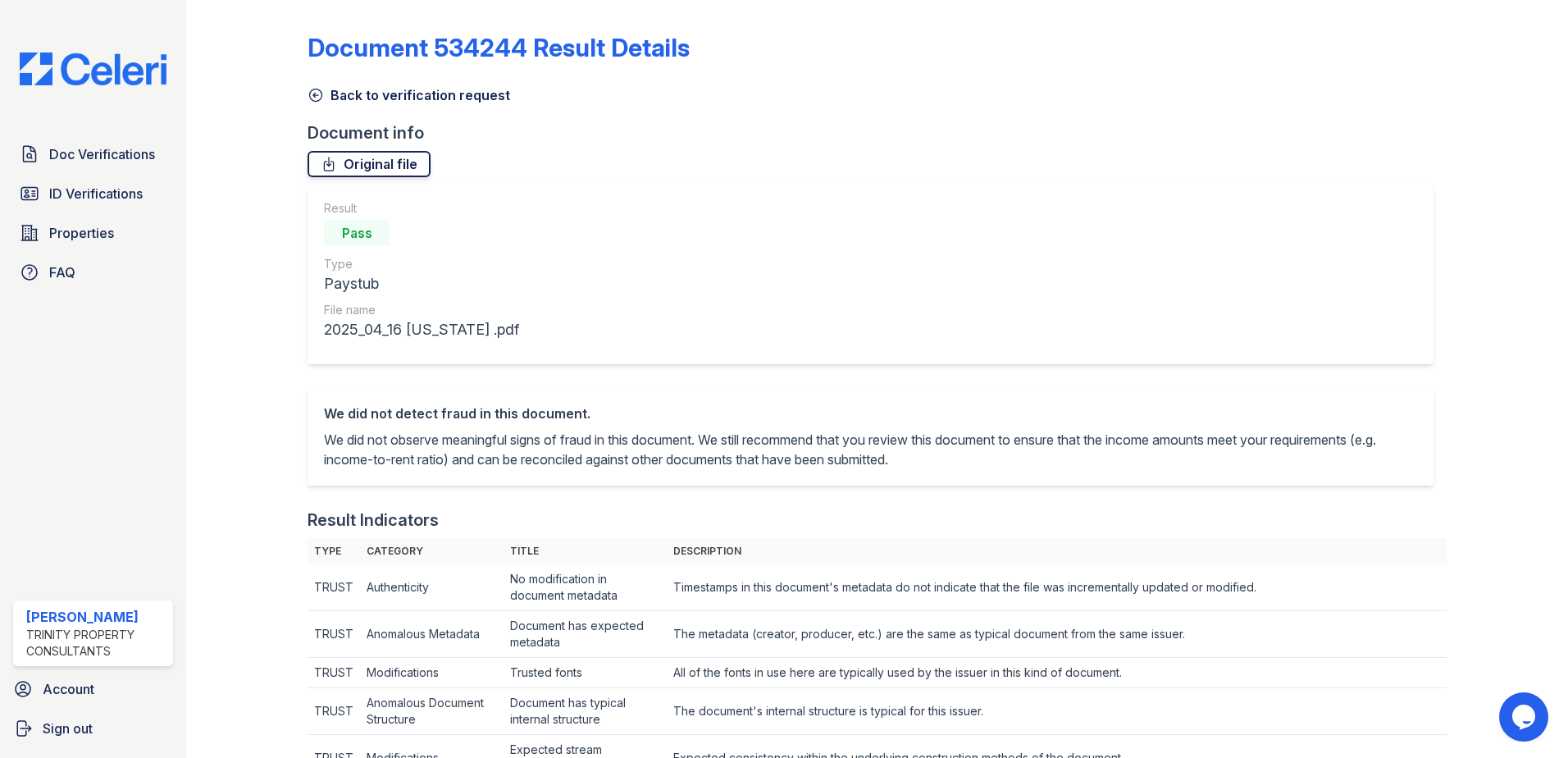
drag, startPoint x: 98, startPoint y: 192, endPoint x: 364, endPoint y: 157, distance: 268.3
click at [98, 192] on span "ID Verifications" at bounding box center [96, 193] width 93 height 19
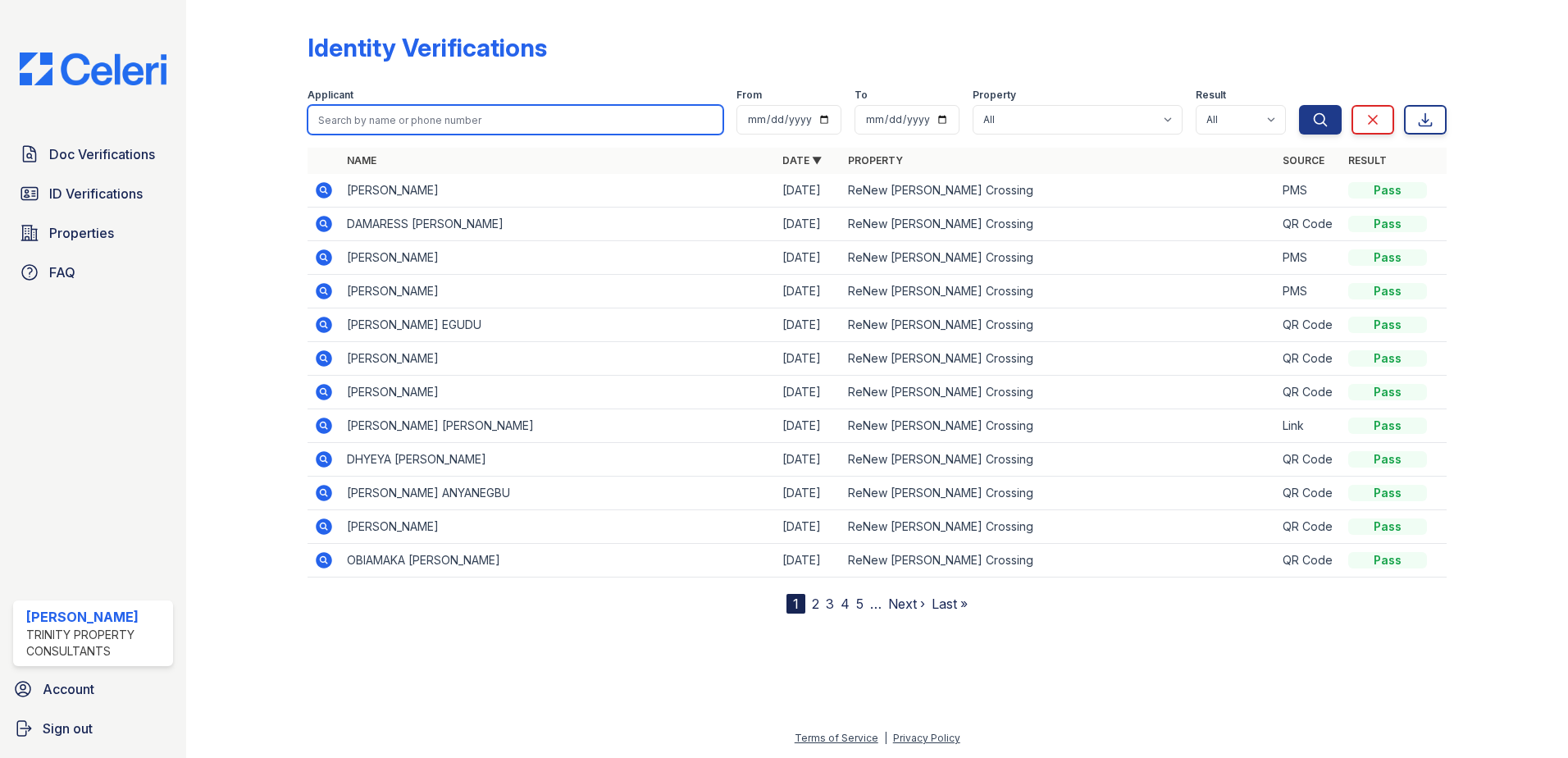
click at [402, 123] on input "search" at bounding box center [516, 119] width 416 height 29
paste input "[PERSON_NAME] (She) Future: 11 - 3137F"
drag, startPoint x: 538, startPoint y: 122, endPoint x: 359, endPoint y: 127, distance: 179.1
click at [359, 127] on input "[PERSON_NAME] (She) Future: 11 - 3137F" at bounding box center [516, 119] width 416 height 29
type input "[PERSON_NAME]"
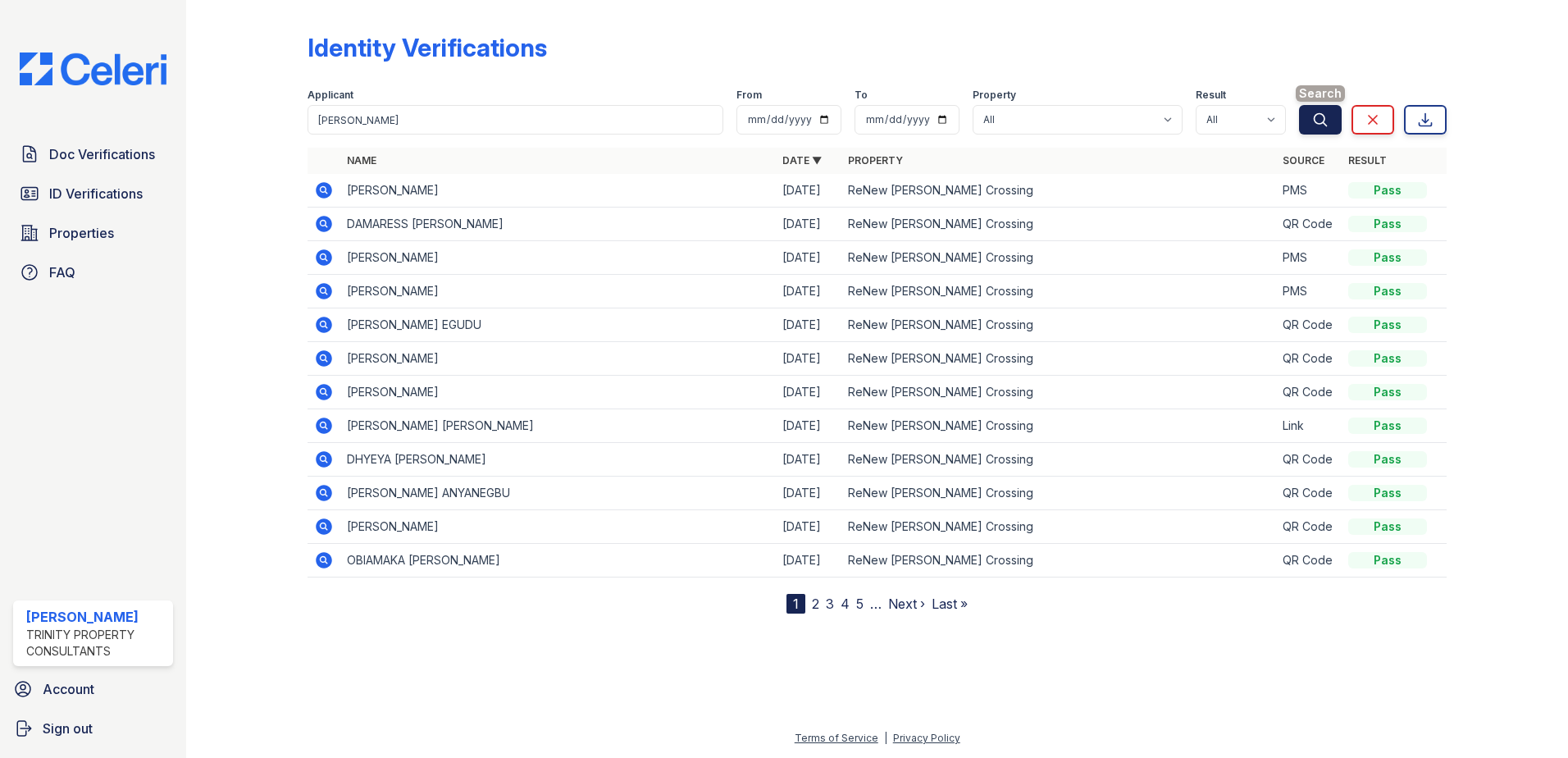
click at [1327, 124] on icon "submit" at bounding box center [1321, 120] width 17 height 17
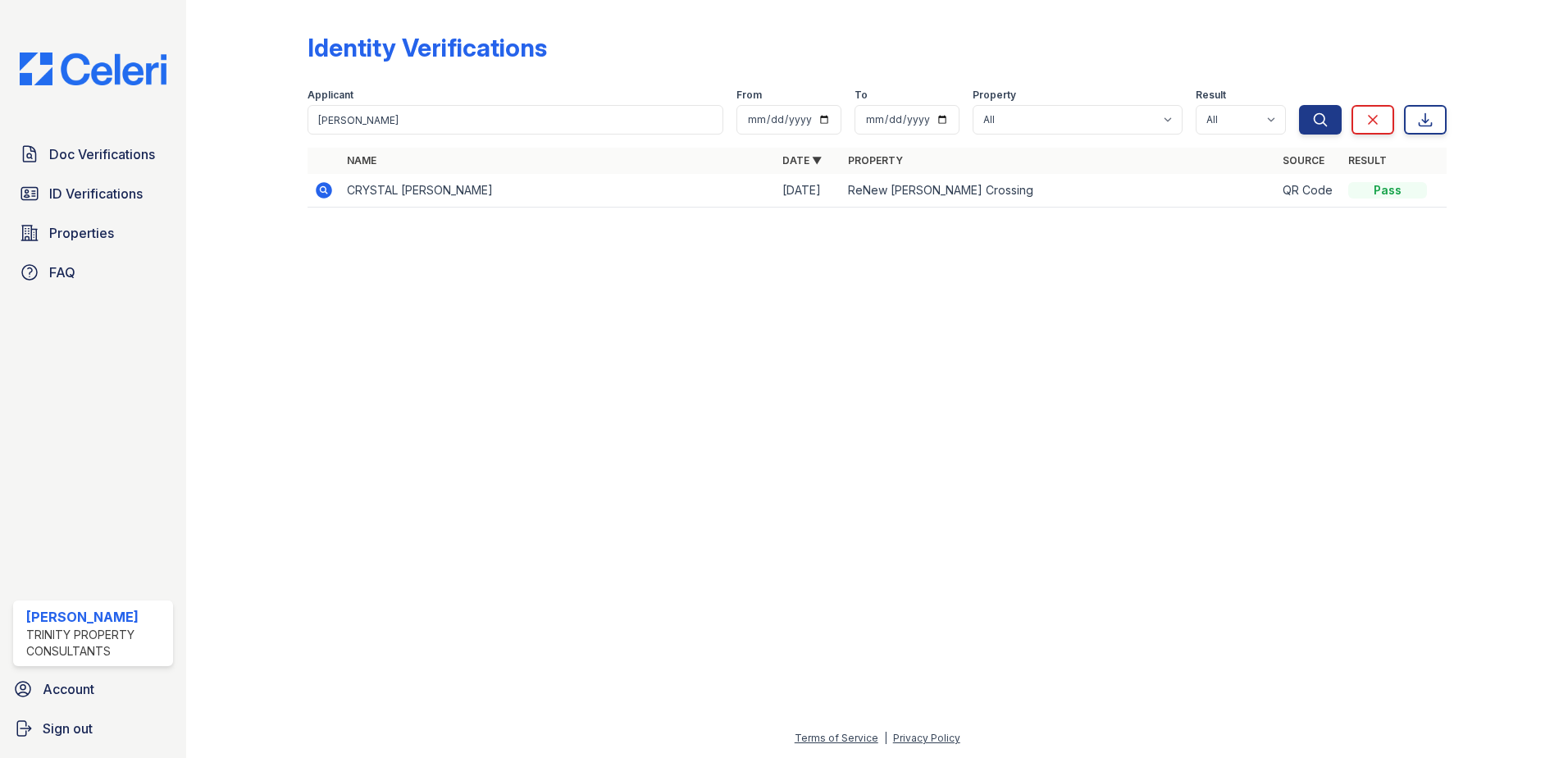
click at [316, 200] on icon at bounding box center [323, 190] width 19 height 19
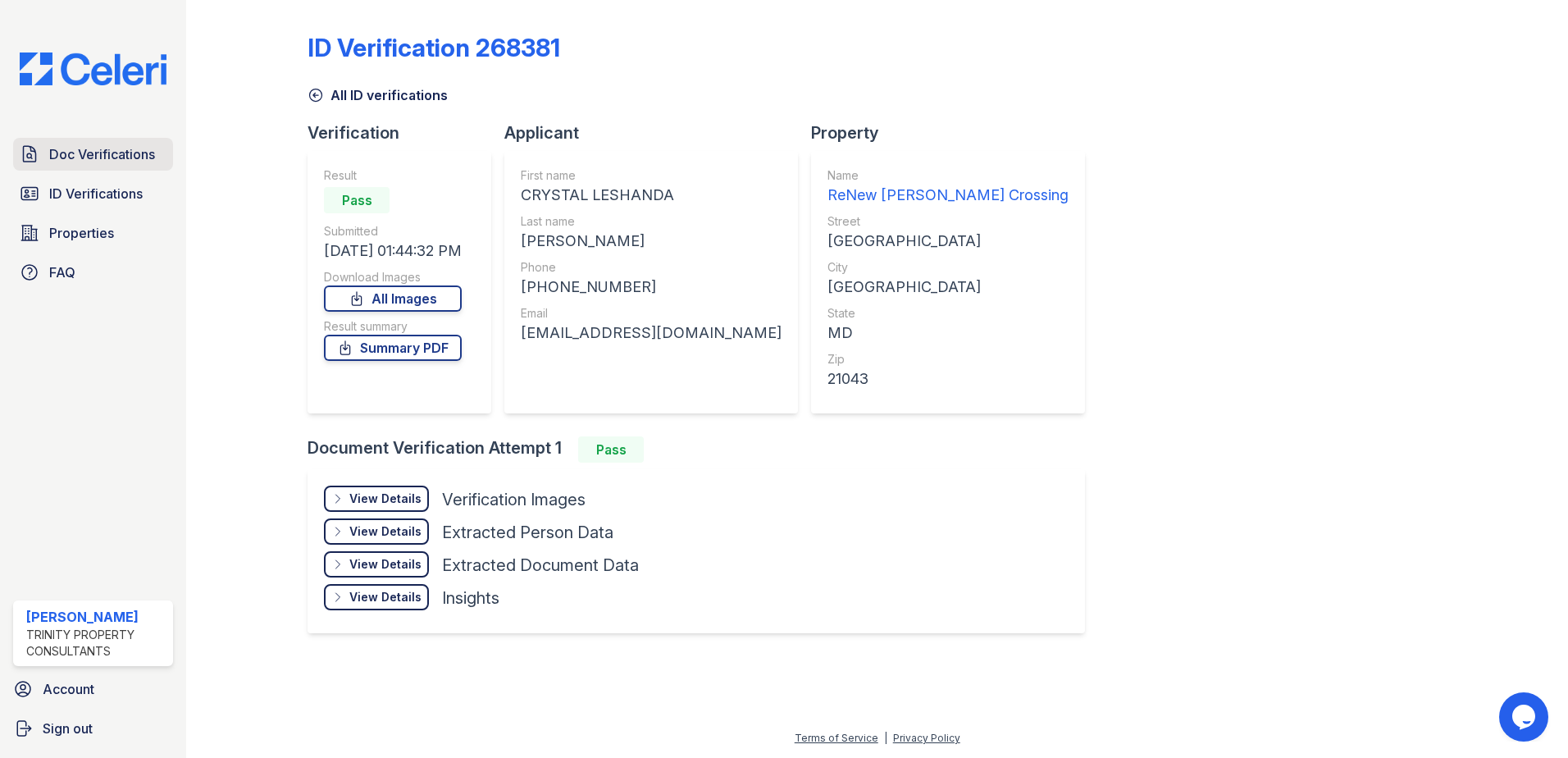
click at [49, 163] on link "Doc Verifications" at bounding box center [93, 154] width 160 height 33
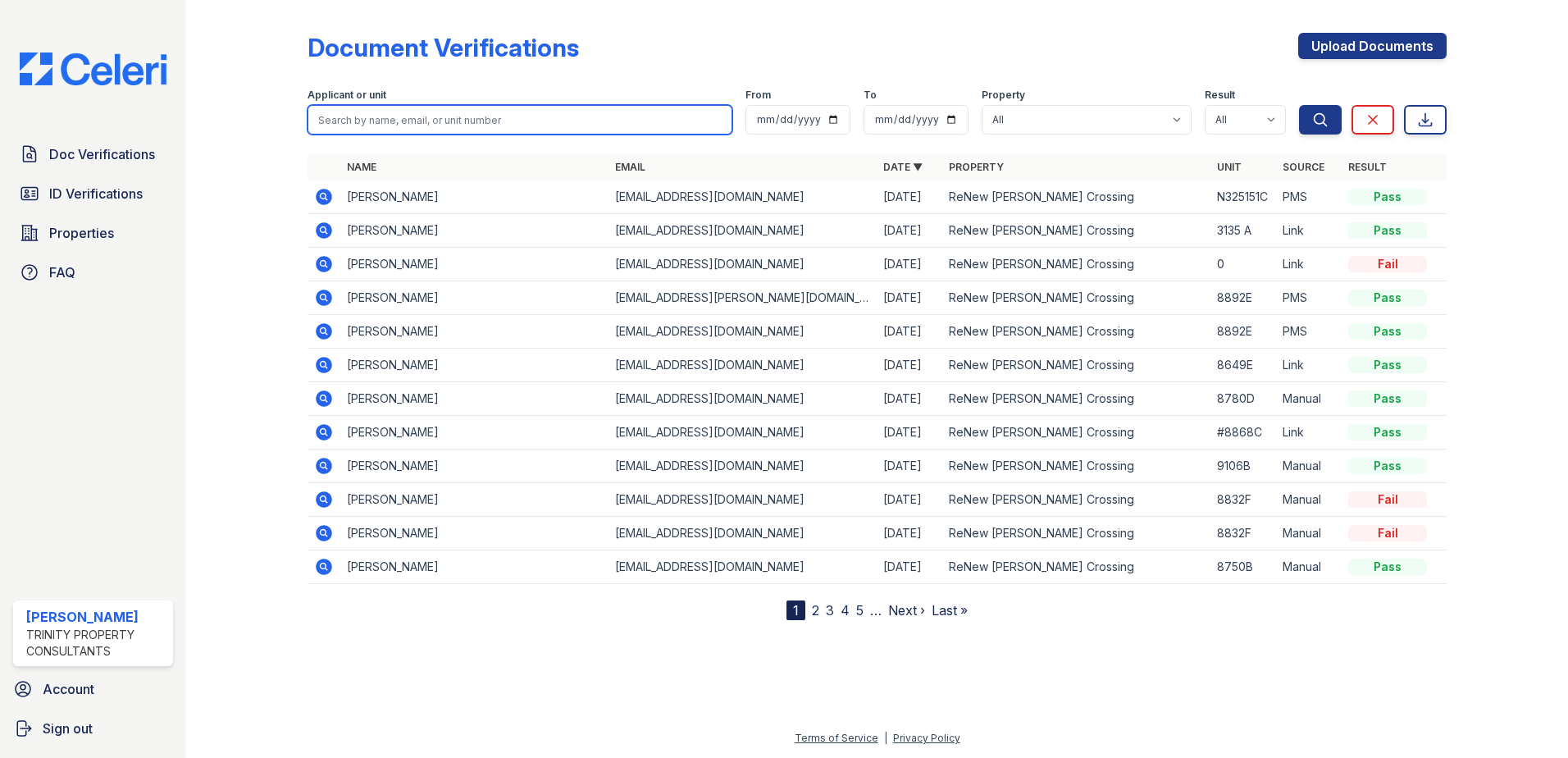
click at [397, 128] on input "search" at bounding box center [520, 119] width 425 height 29
paste input "Pearsall, Crystal (She) Future: 11 - 3137F"
drag, startPoint x: 550, startPoint y: 125, endPoint x: 368, endPoint y: 131, distance: 182.1
click at [368, 131] on input "Pearsall, Crystal (She) Future: 11 - 3137F" at bounding box center [520, 119] width 425 height 29
type input "Pearsall"
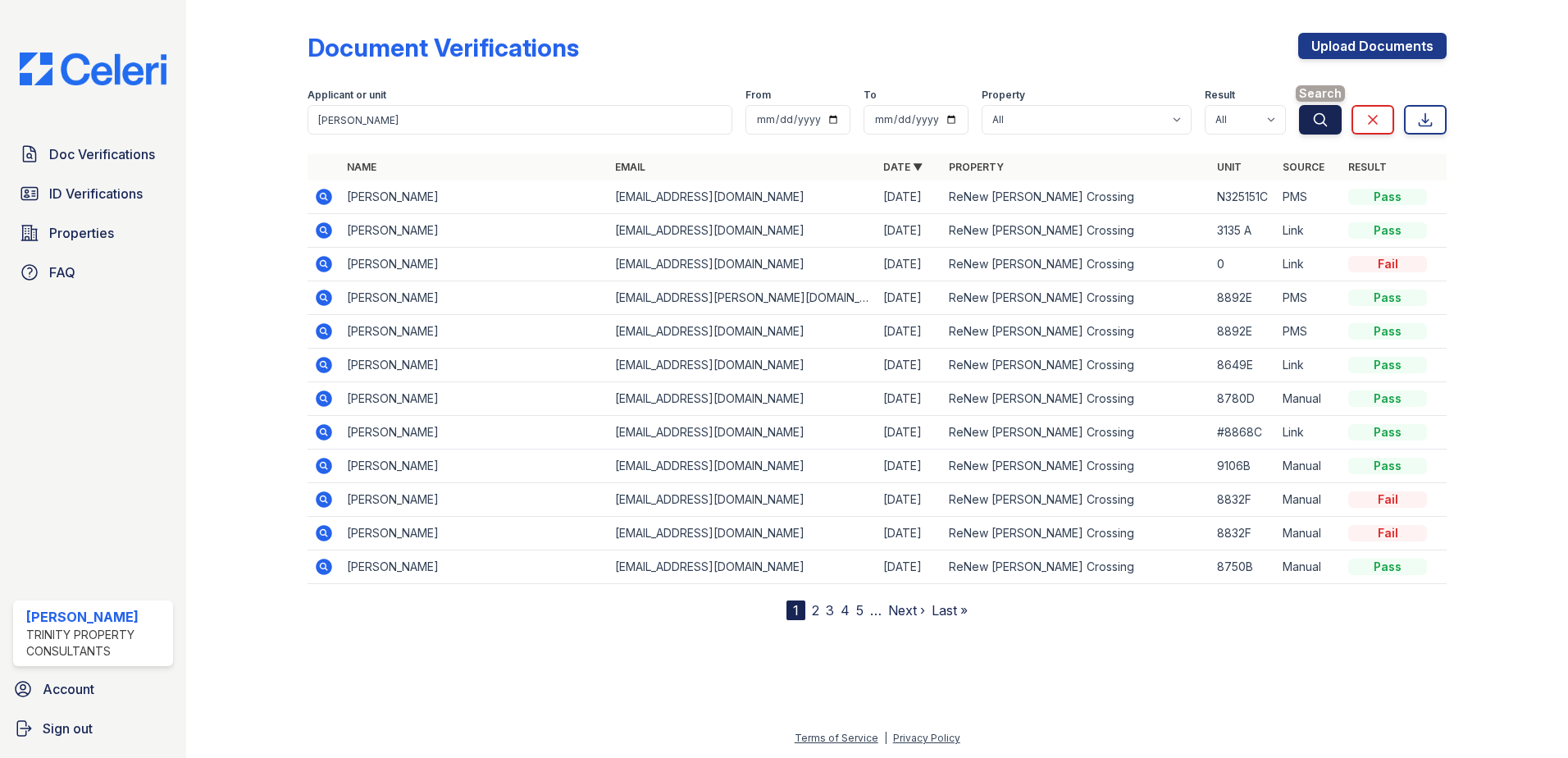
click at [1314, 121] on button "Search" at bounding box center [1320, 119] width 43 height 29
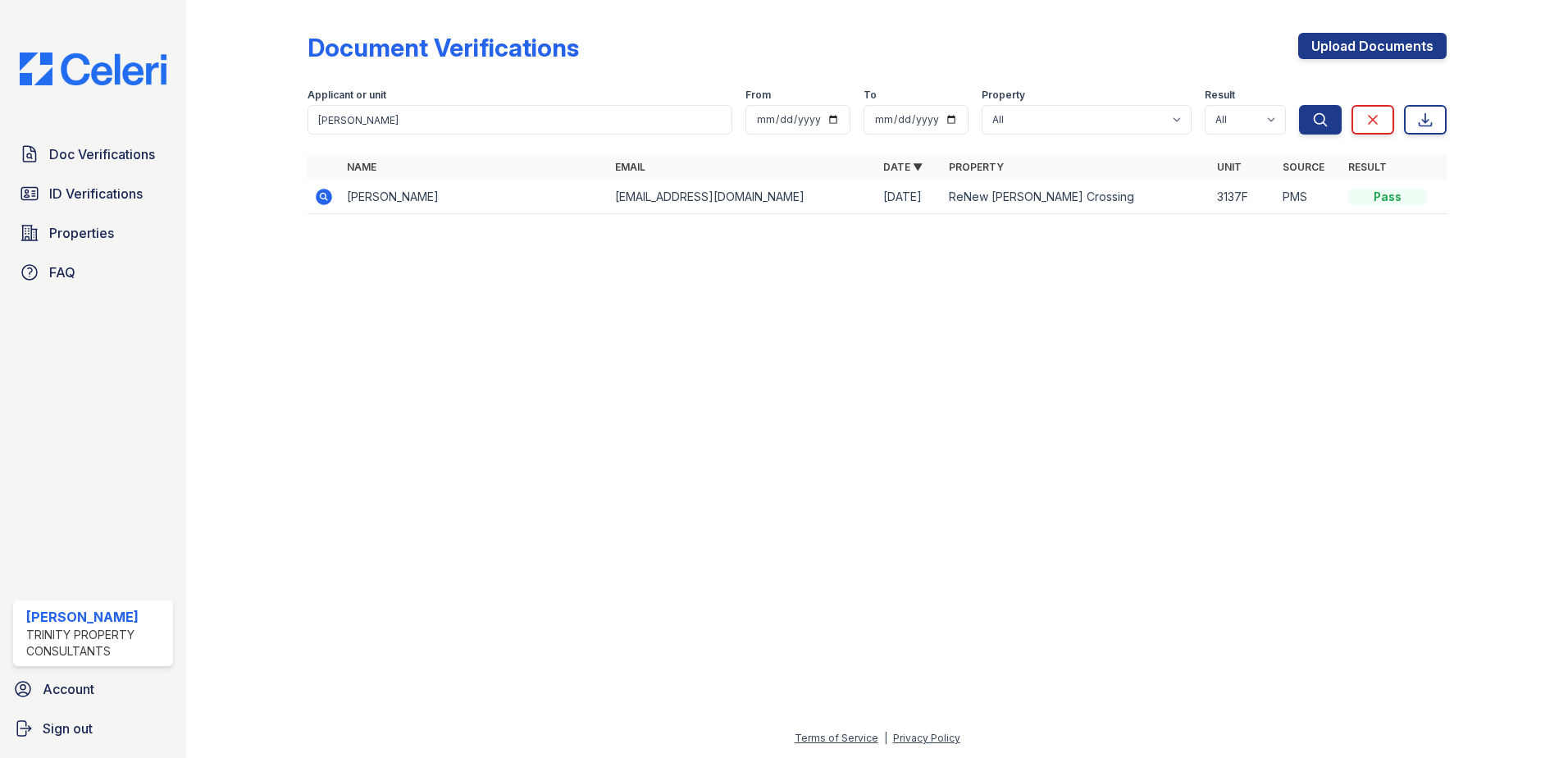
click at [326, 198] on icon at bounding box center [323, 196] width 19 height 19
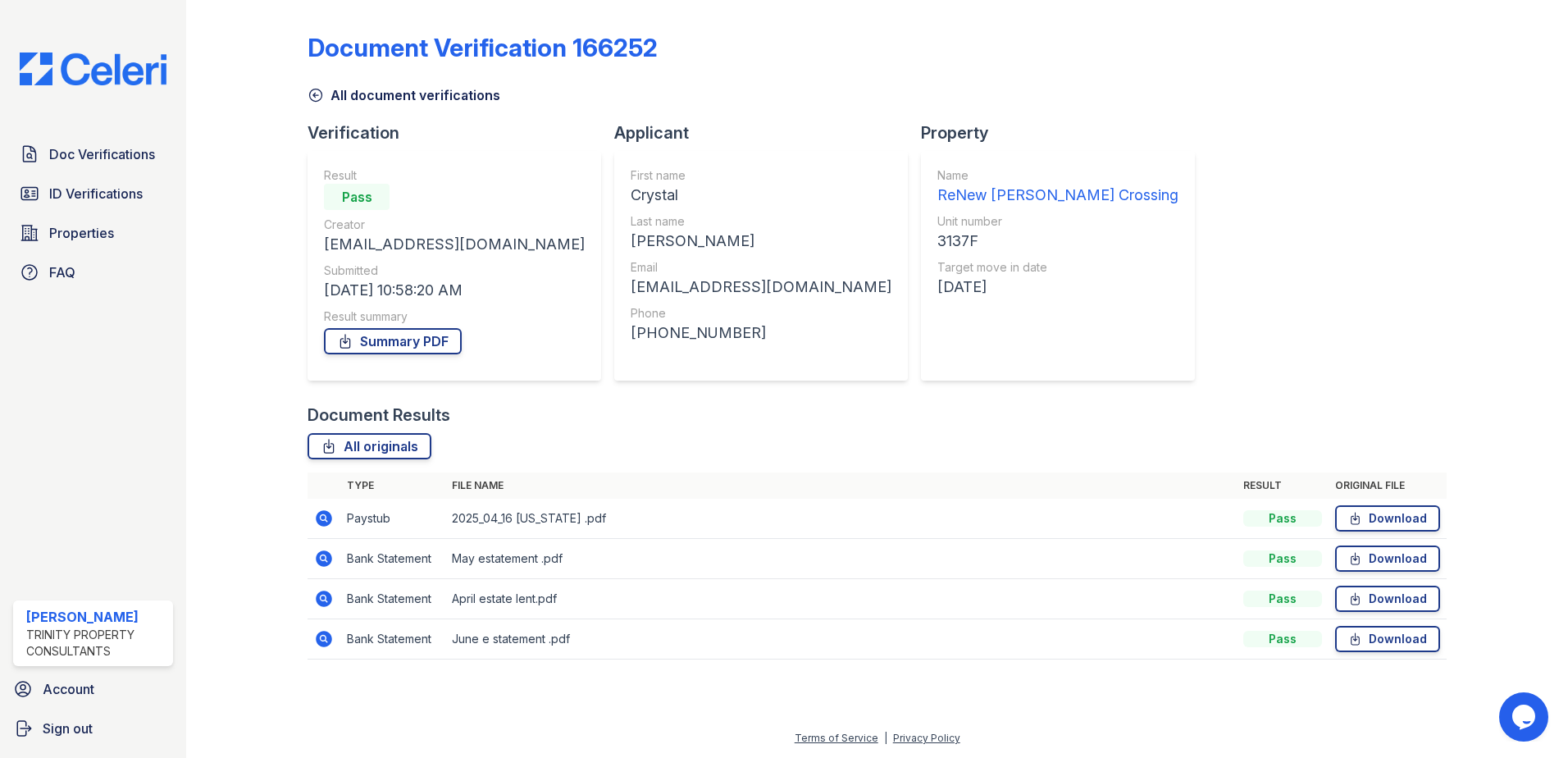
drag, startPoint x: 97, startPoint y: 159, endPoint x: 204, endPoint y: 141, distance: 108.5
click at [97, 159] on span "Doc Verifications" at bounding box center [102, 154] width 106 height 19
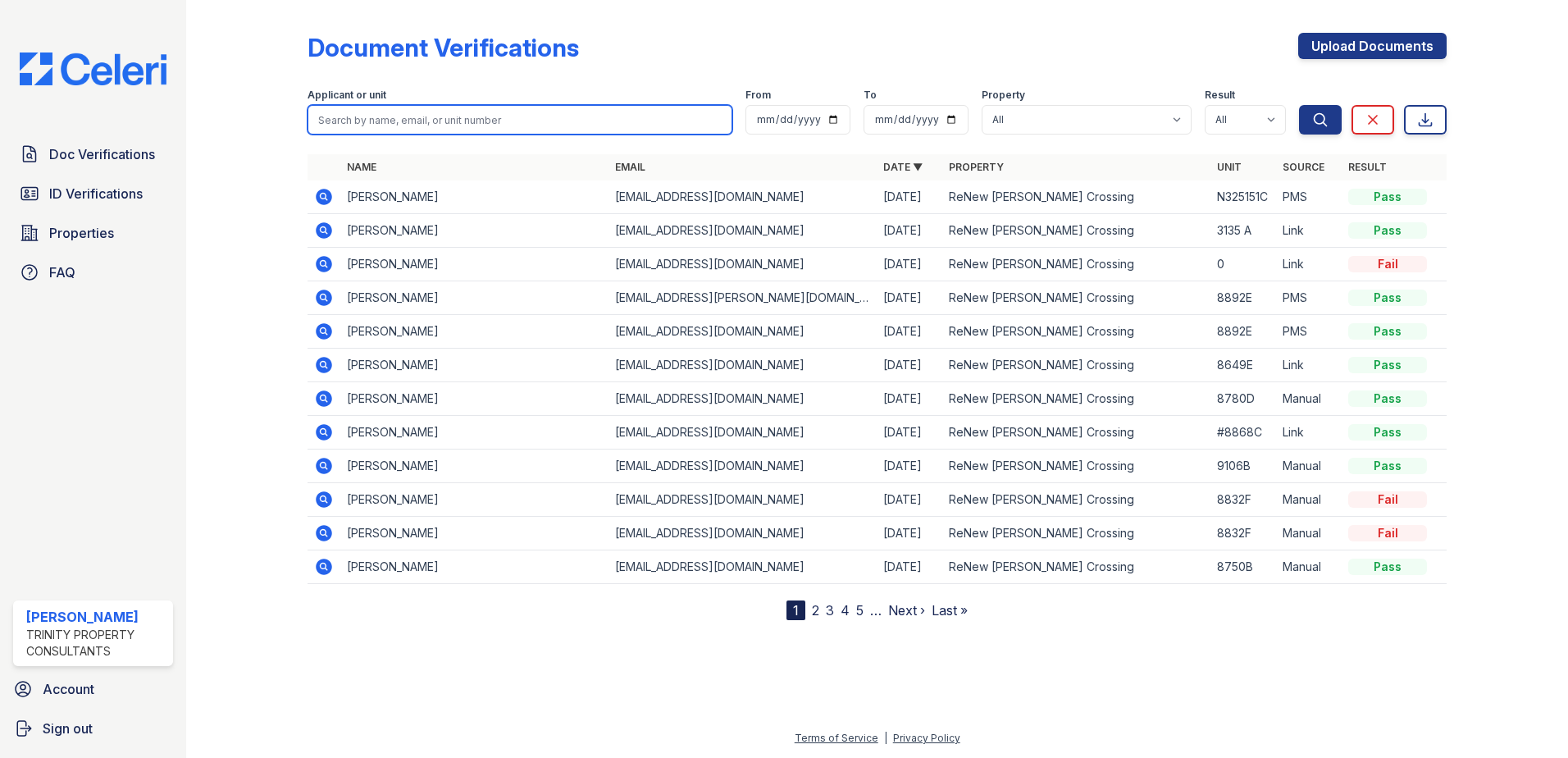
click at [387, 124] on input "search" at bounding box center [520, 119] width 425 height 29
paste input "[PERSON_NAME]"
type input "[PERSON_NAME]"
click at [1299, 105] on button "Search" at bounding box center [1320, 119] width 43 height 29
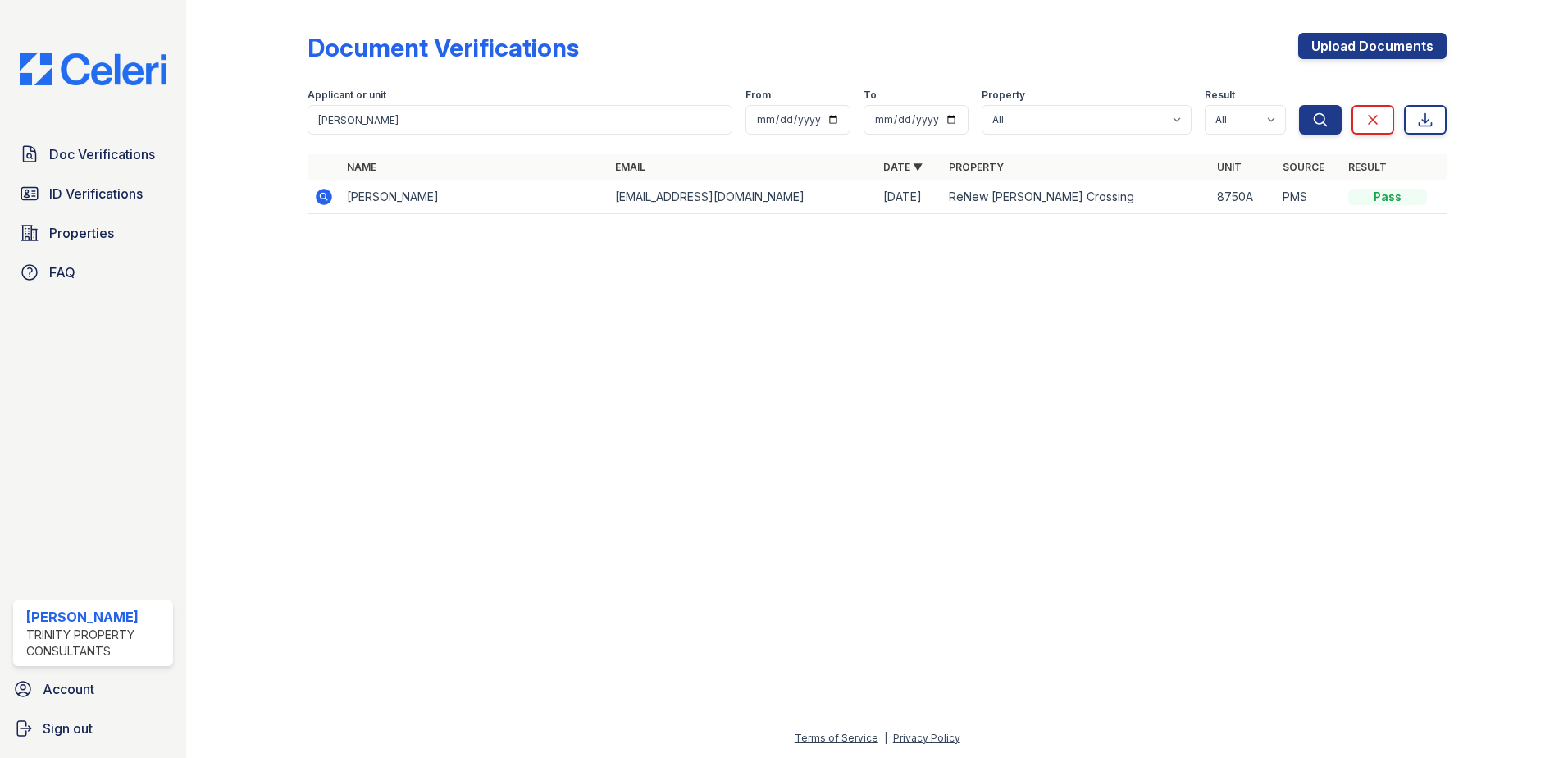
click at [320, 203] on icon at bounding box center [324, 197] width 17 height 17
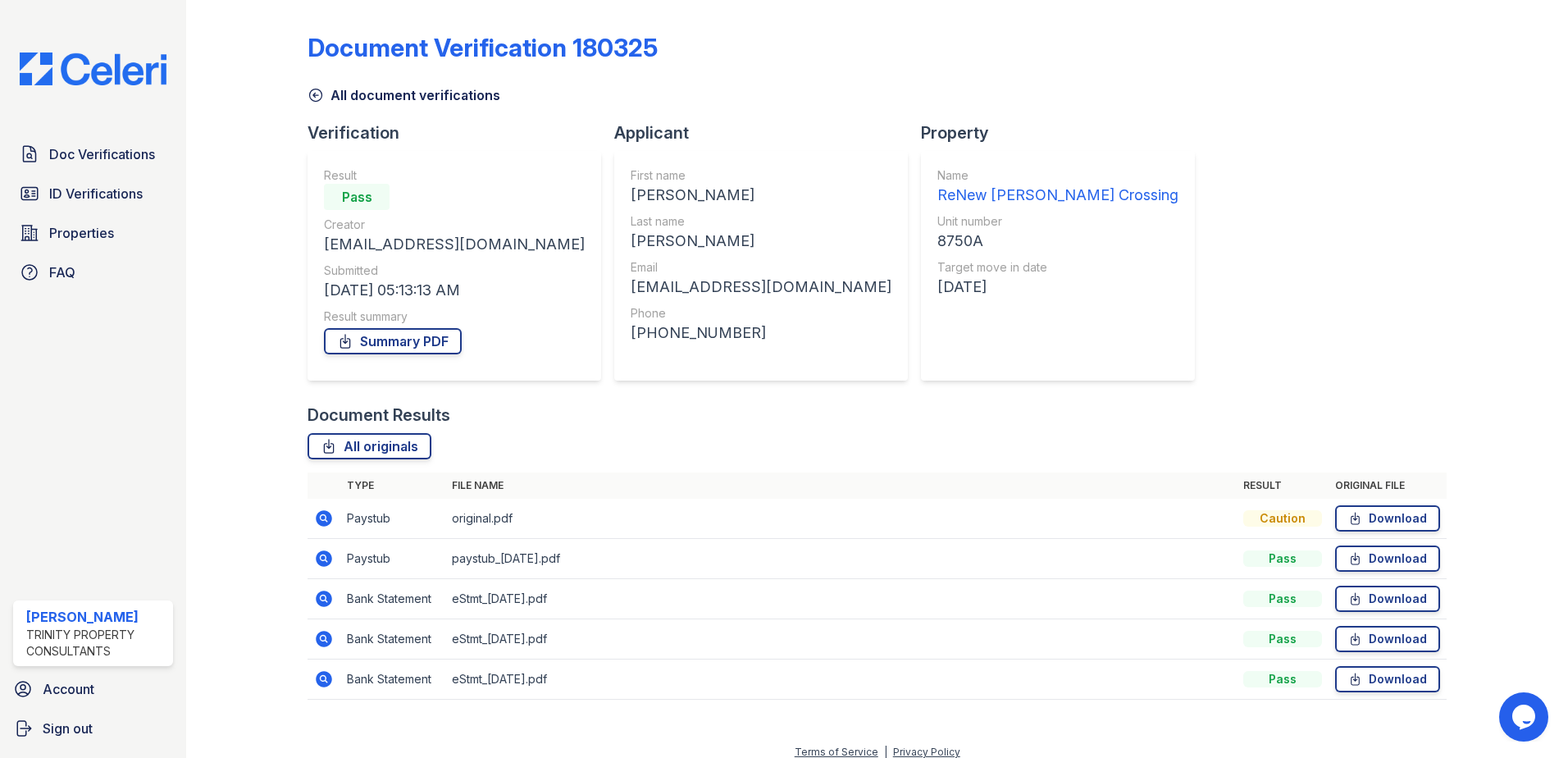
click at [330, 518] on icon at bounding box center [324, 519] width 17 height 17
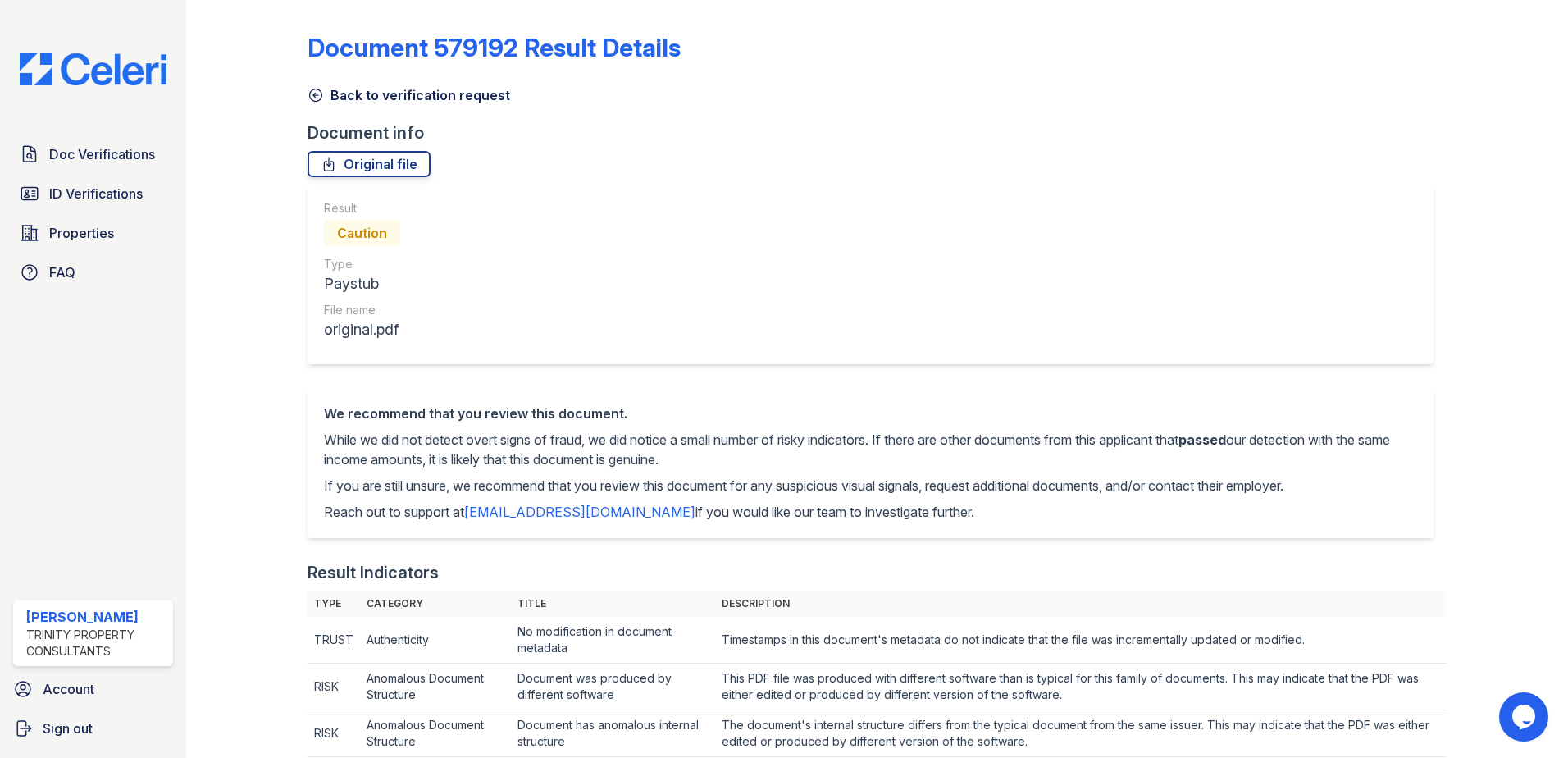
click at [317, 97] on icon at bounding box center [316, 96] width 17 height 17
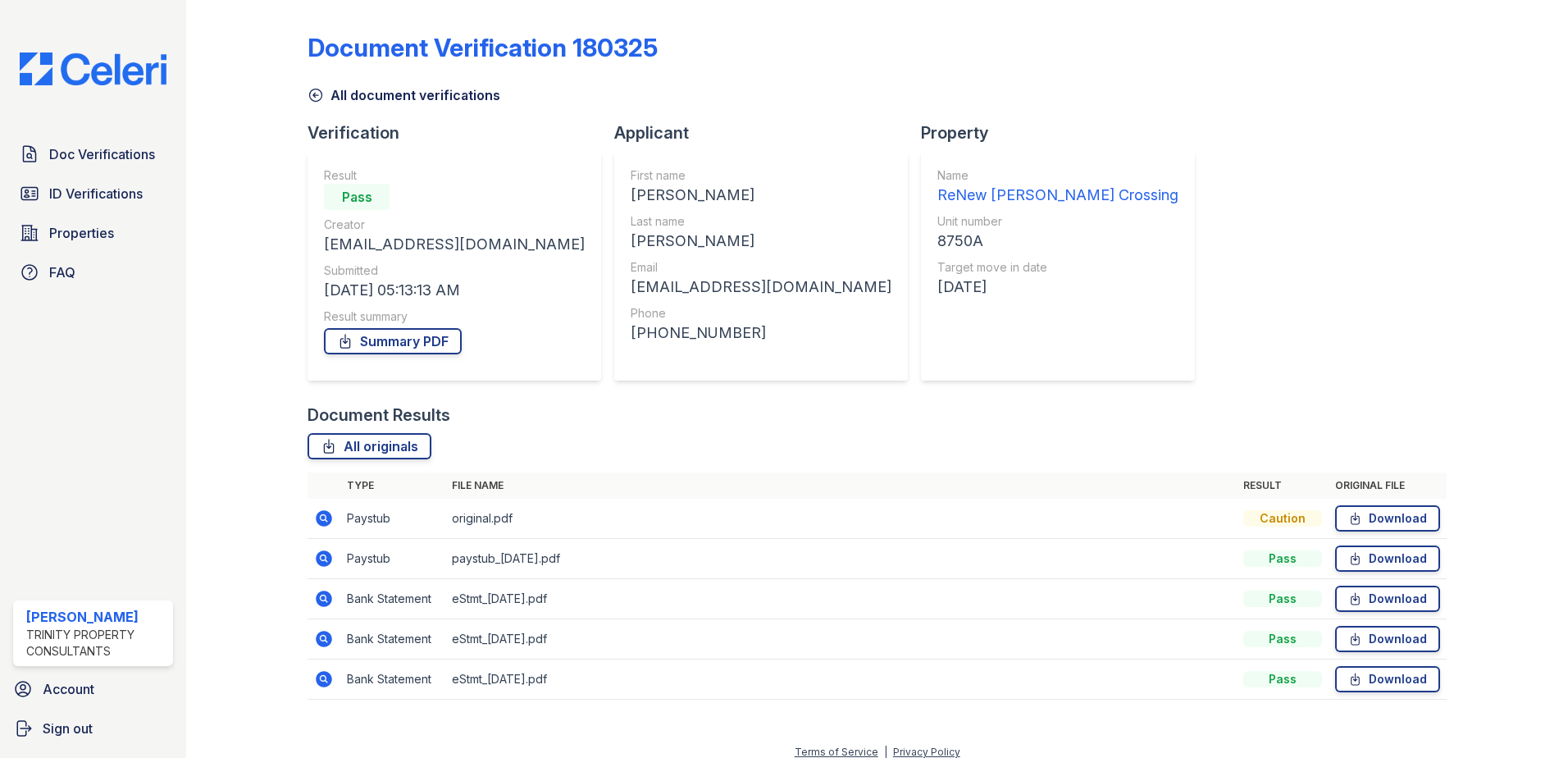
click at [332, 567] on icon at bounding box center [323, 558] width 19 height 19
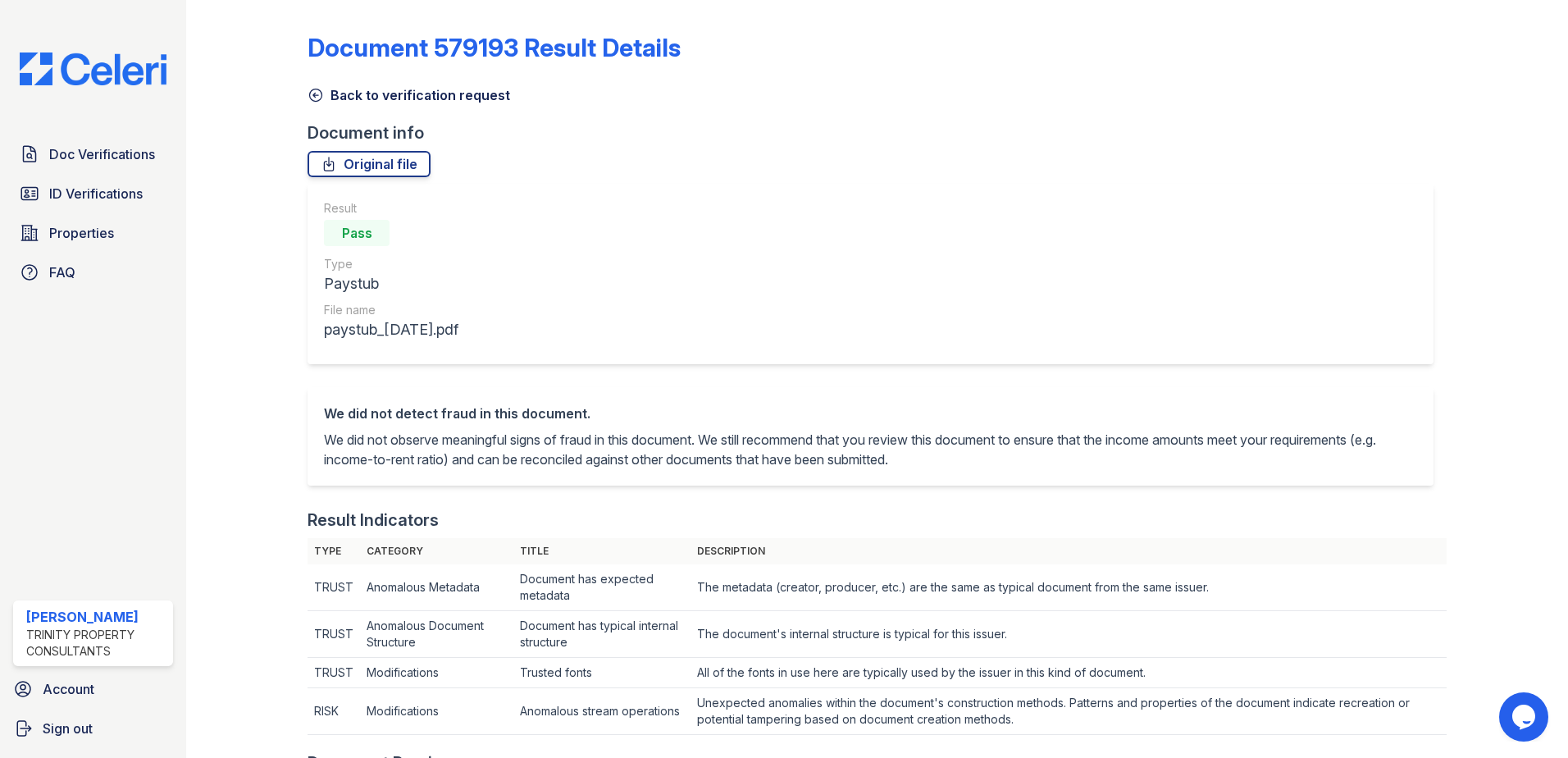
drag, startPoint x: 318, startPoint y: 91, endPoint x: 663, endPoint y: 172, distance: 354.4
click at [318, 91] on icon at bounding box center [316, 96] width 13 height 13
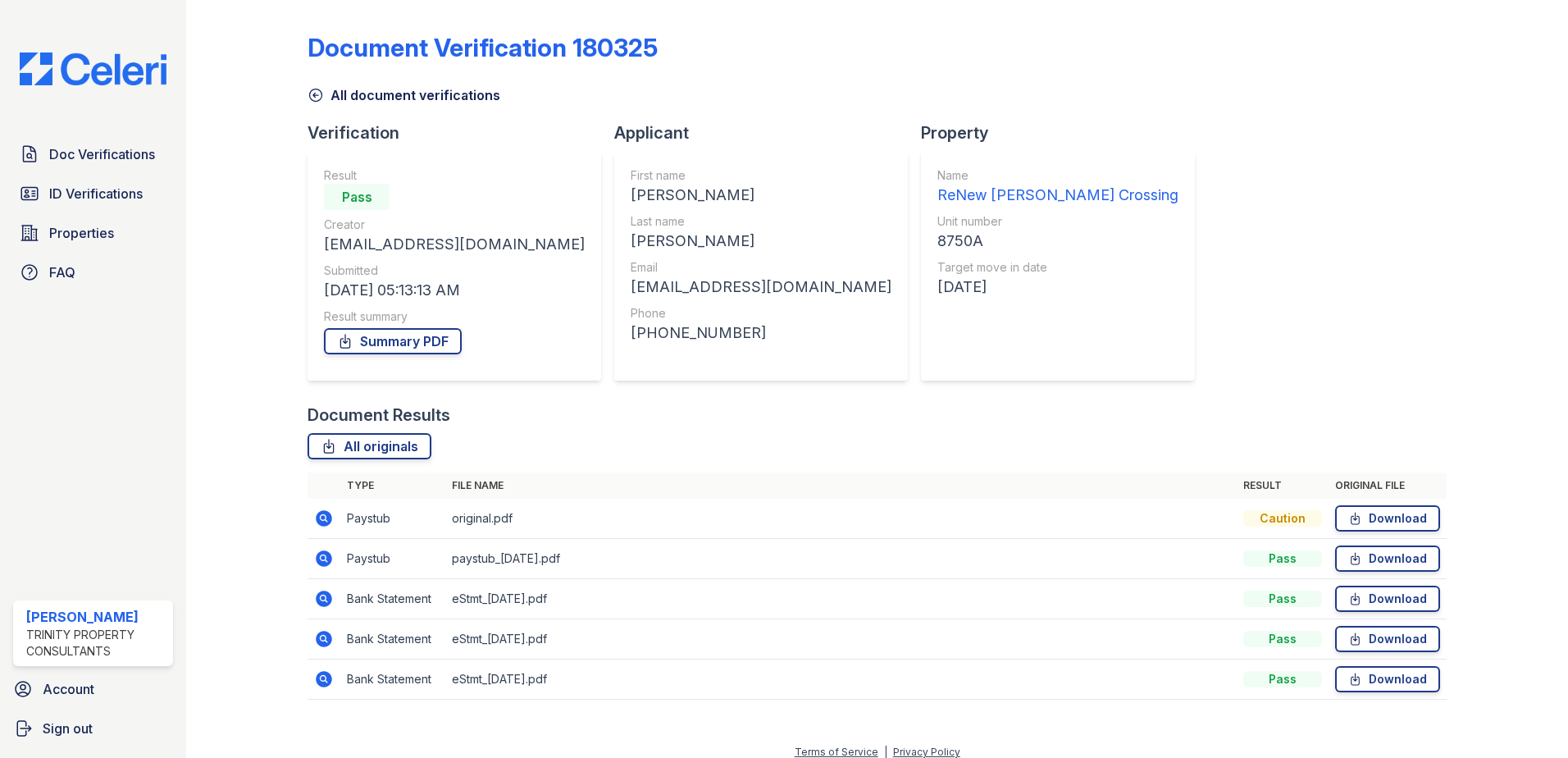
scroll to position [14, 0]
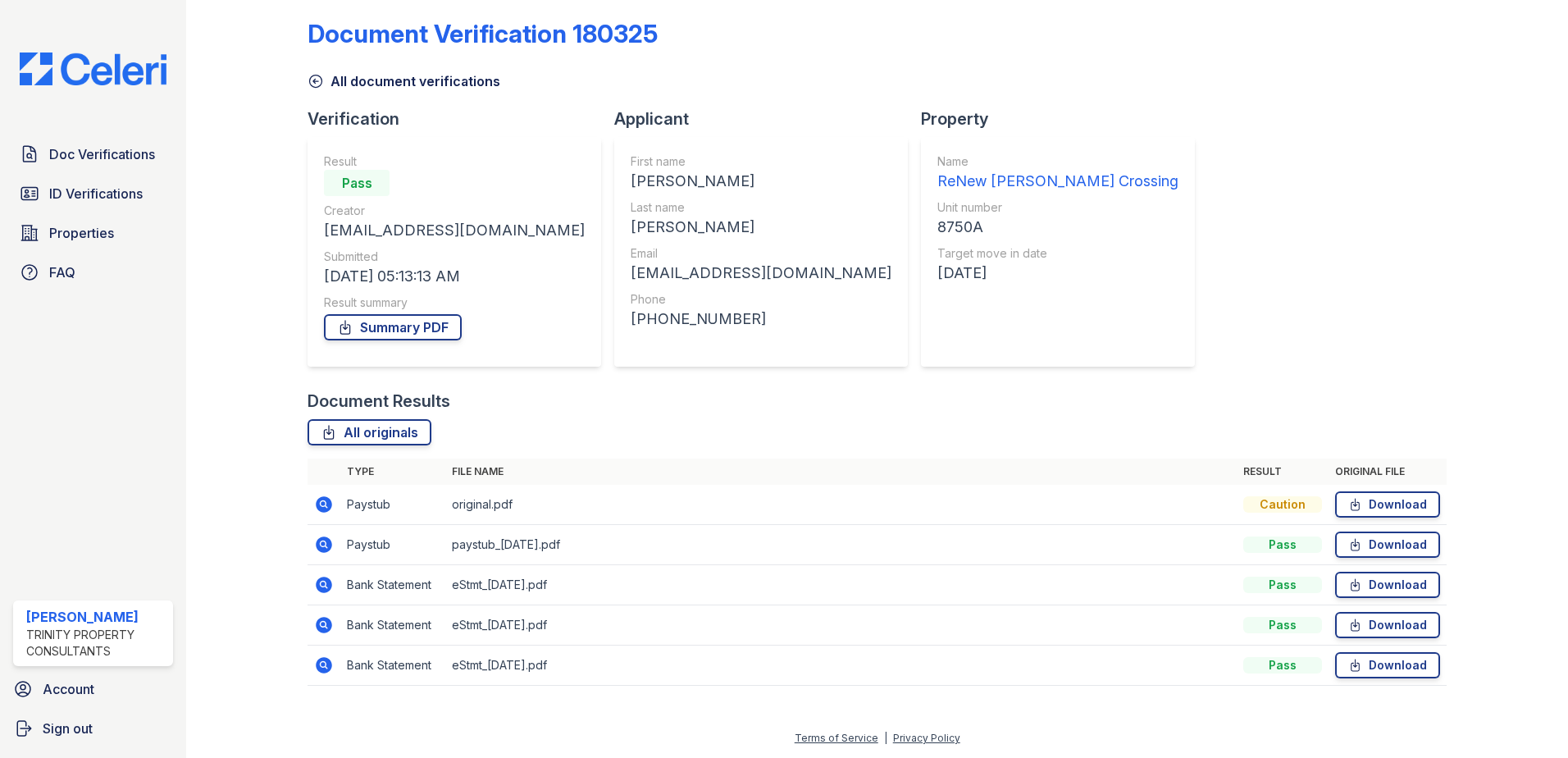
click at [328, 502] on icon at bounding box center [324, 504] width 17 height 17
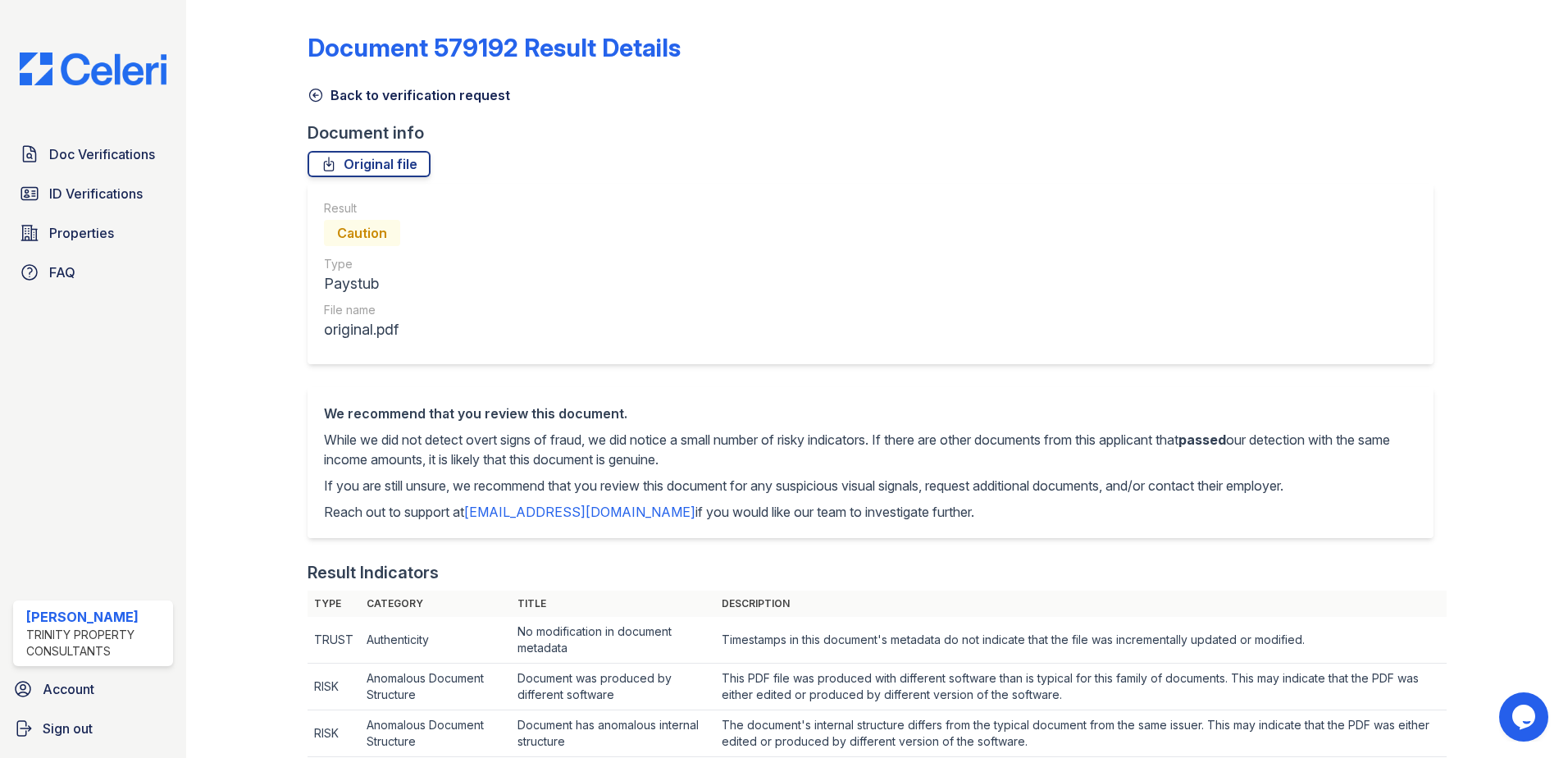
drag, startPoint x: 76, startPoint y: 201, endPoint x: 175, endPoint y: 161, distance: 106.8
click at [76, 201] on span "ID Verifications" at bounding box center [96, 193] width 93 height 19
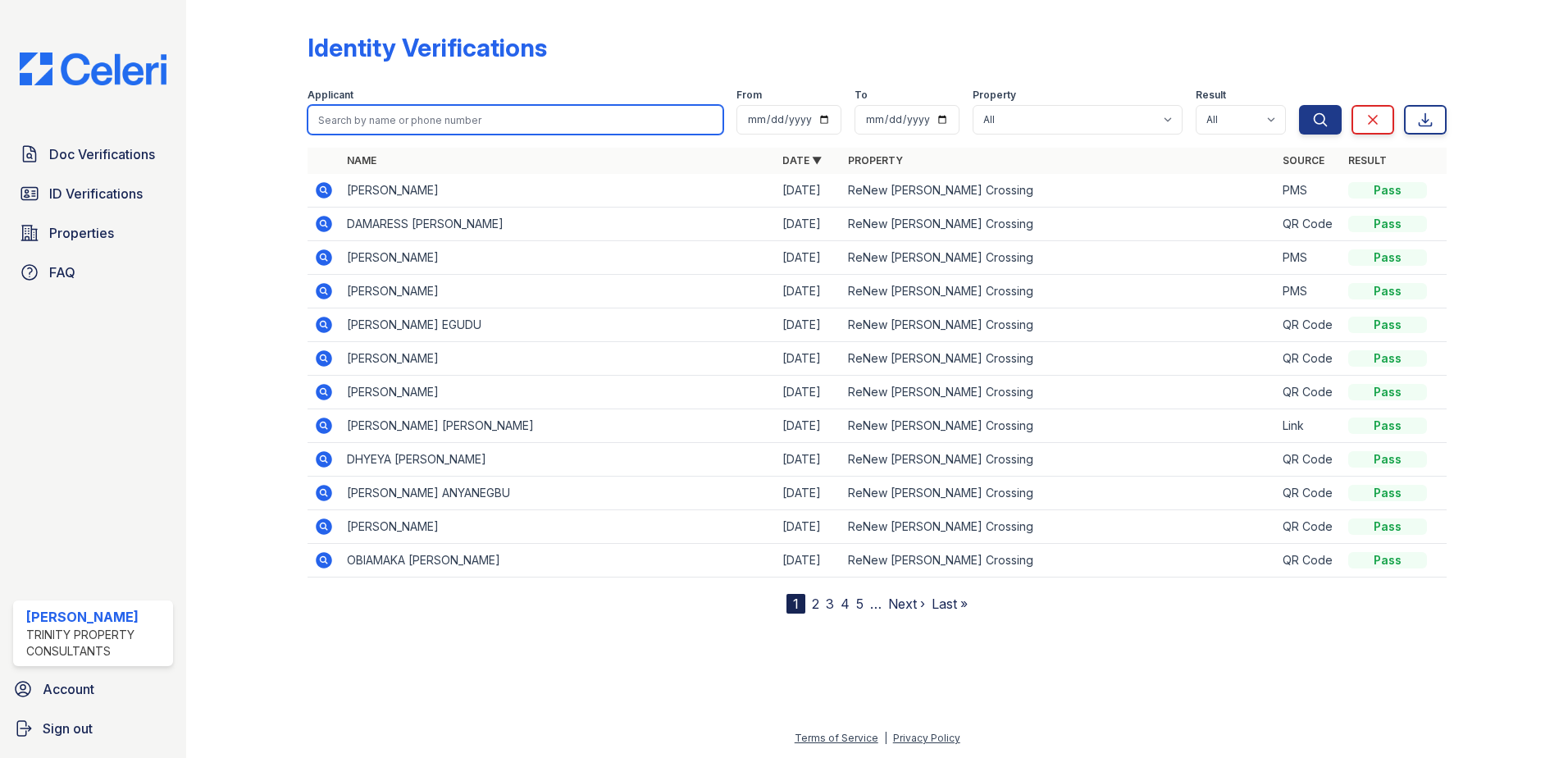
click at [441, 128] on input "search" at bounding box center [516, 119] width 416 height 29
click at [1299, 105] on button "Search" at bounding box center [1320, 119] width 43 height 29
click at [444, 121] on input "search" at bounding box center [516, 119] width 416 height 29
paste input "Anamika"
type input "Anamika"
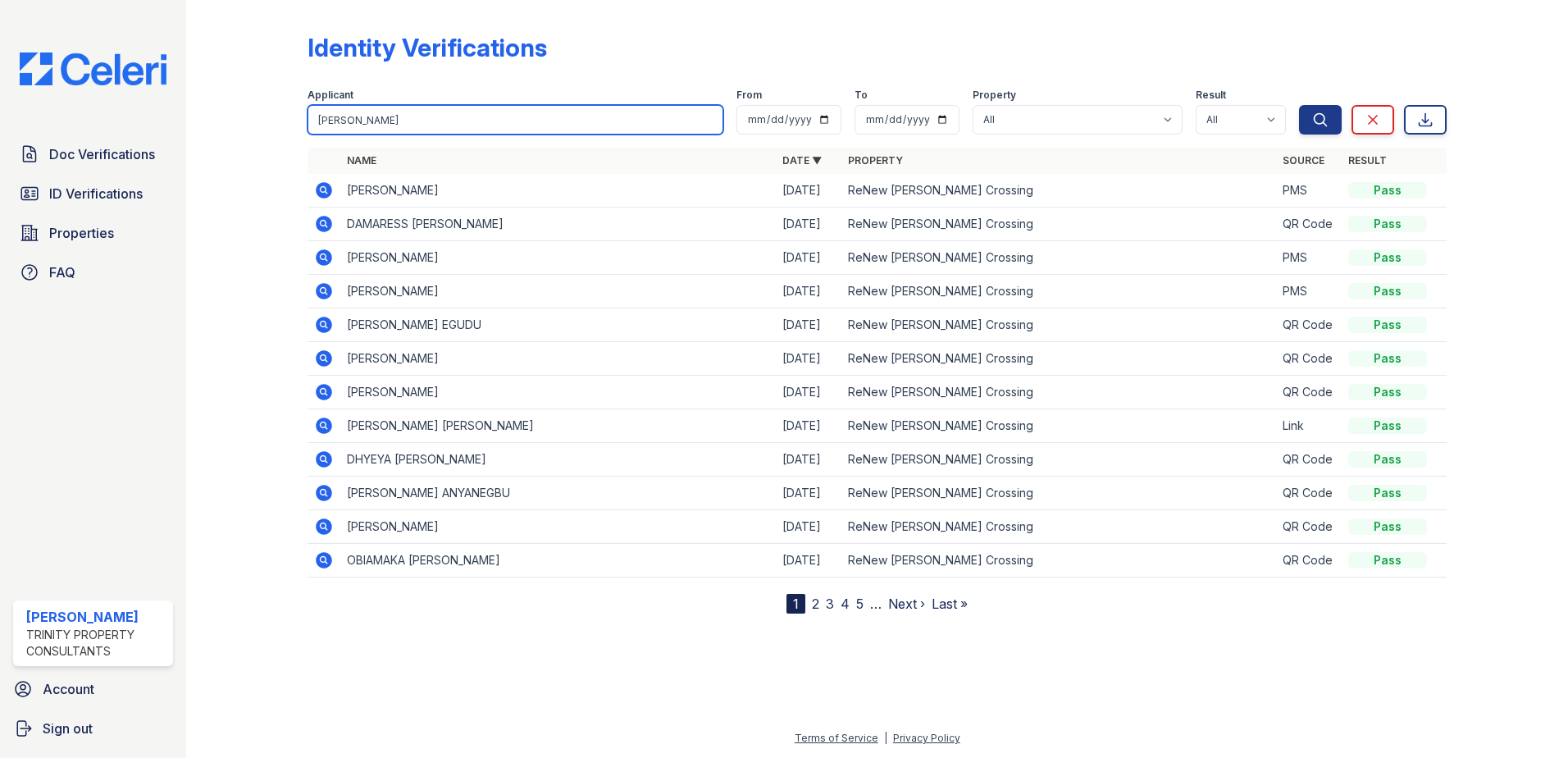
click at [1299, 105] on button "Search" at bounding box center [1320, 119] width 43 height 29
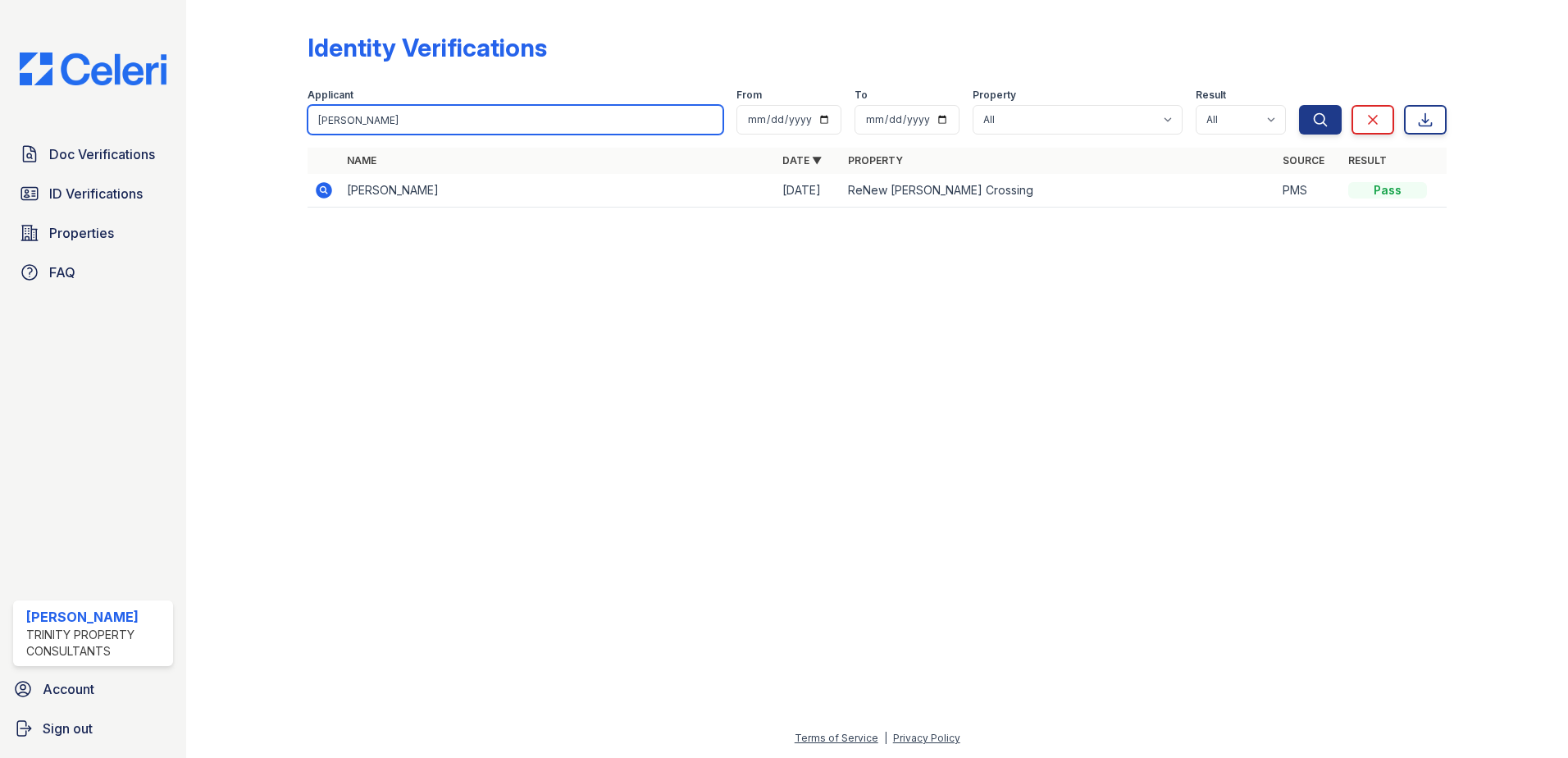
drag, startPoint x: 466, startPoint y: 115, endPoint x: 175, endPoint y: 113, distance: 291.0
click at [175, 114] on div "Doc Verifications ID Verifications Properties FAQ Candis Charles Trinity Proper…" at bounding box center [784, 379] width 1568 height 758
paste input "[PERSON_NAME]"
type input "[PERSON_NAME]"
click at [1299, 105] on button "Search" at bounding box center [1320, 119] width 43 height 29
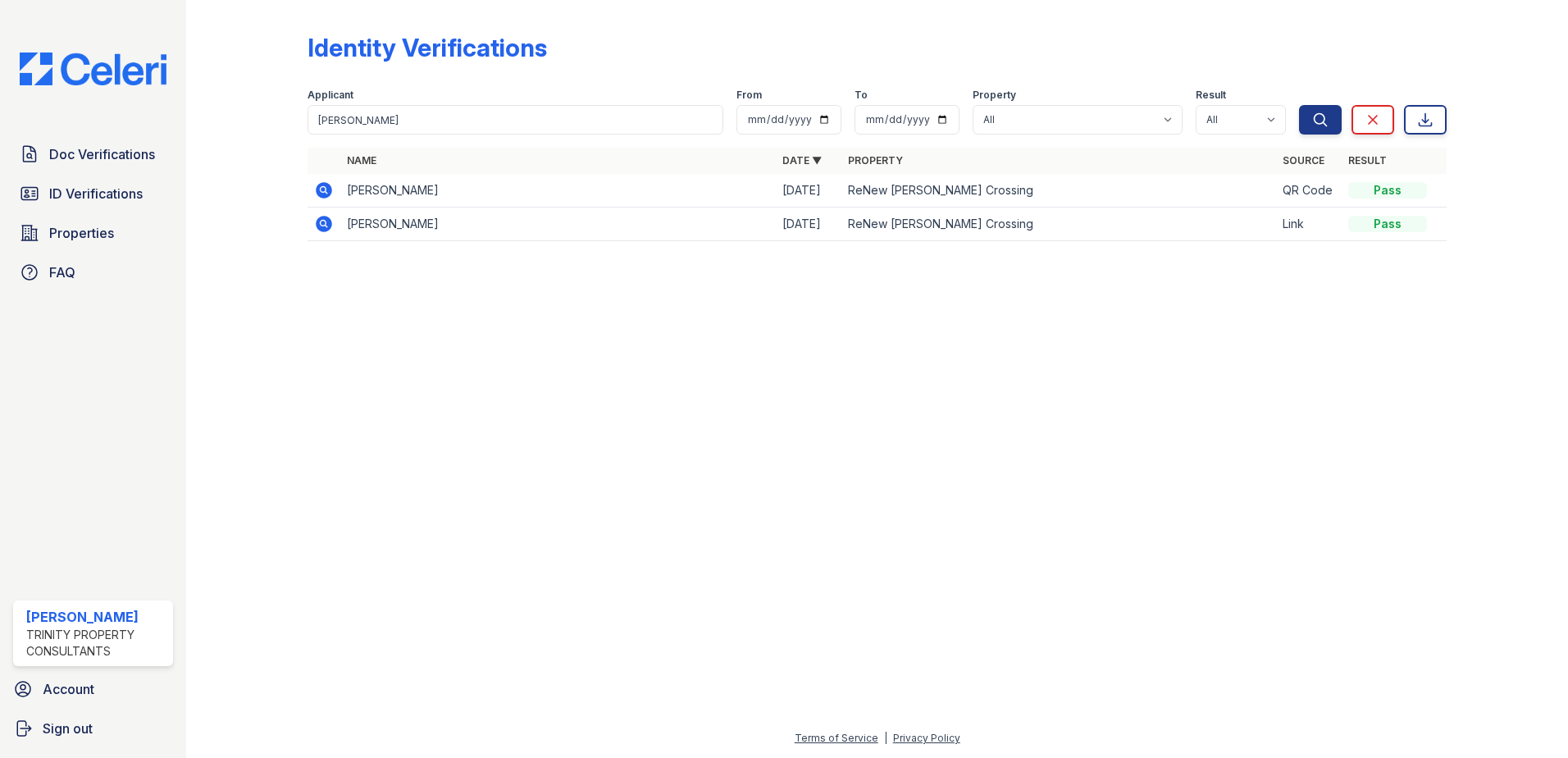
click at [337, 194] on td at bounding box center [324, 191] width 33 height 34
click at [324, 189] on icon at bounding box center [322, 189] width 4 height 4
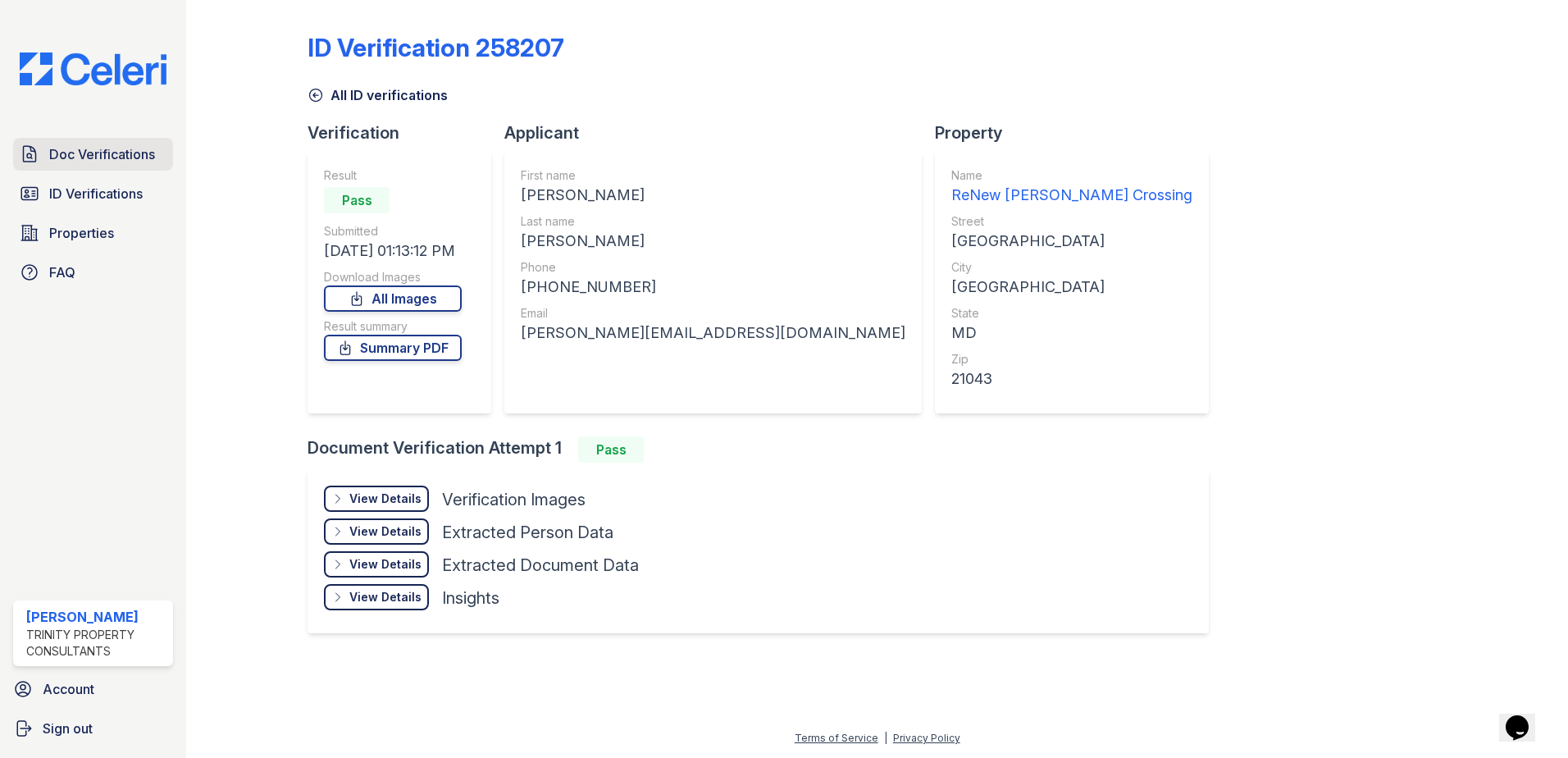
click at [100, 160] on span "Doc Verifications" at bounding box center [102, 154] width 106 height 19
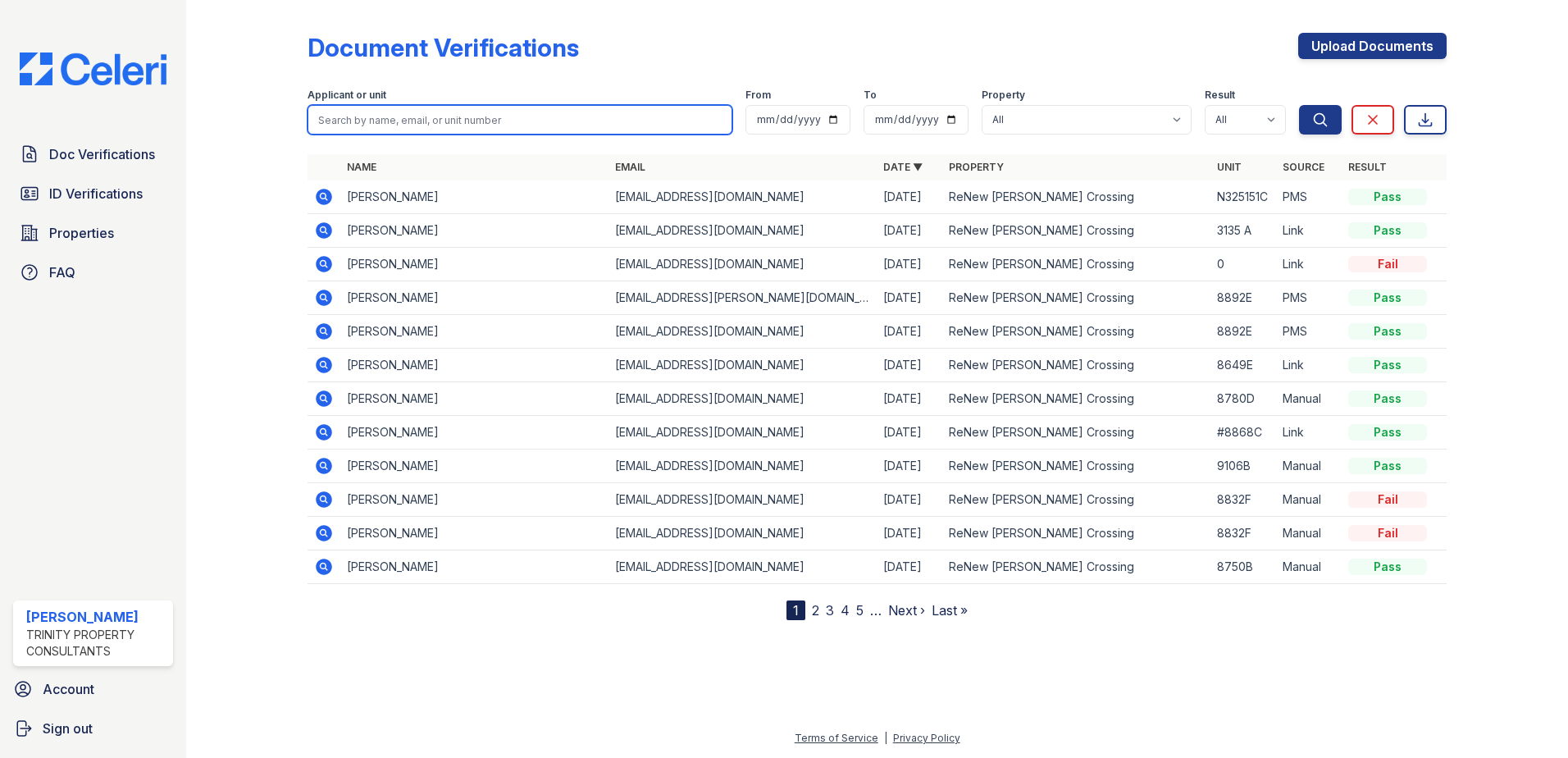
click at [430, 123] on input "search" at bounding box center [520, 119] width 425 height 29
paste input "[PERSON_NAME]"
type input "[PERSON_NAME]"
click at [1299, 105] on button "Search" at bounding box center [1320, 119] width 43 height 29
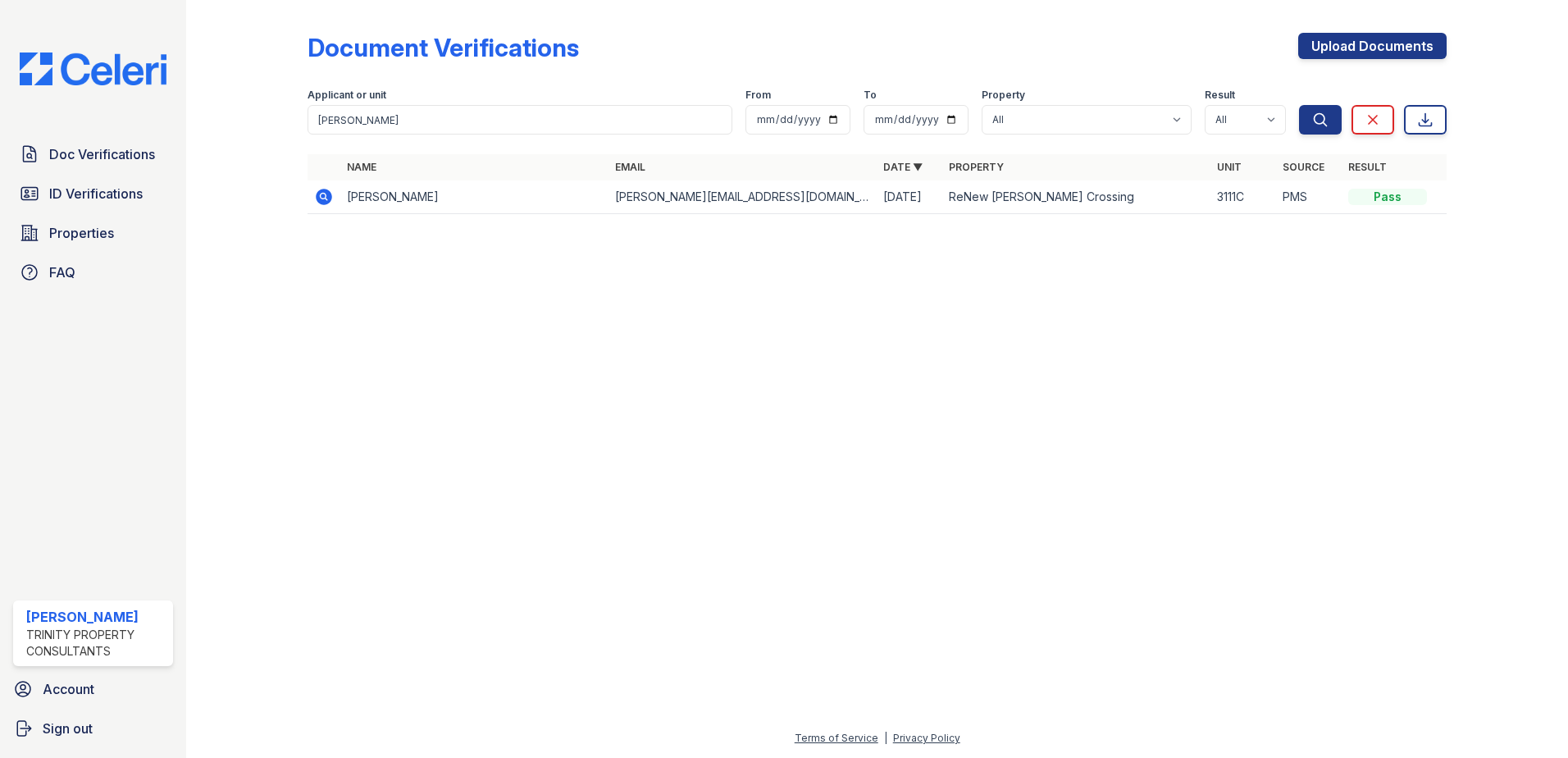
click at [319, 200] on icon at bounding box center [324, 197] width 17 height 17
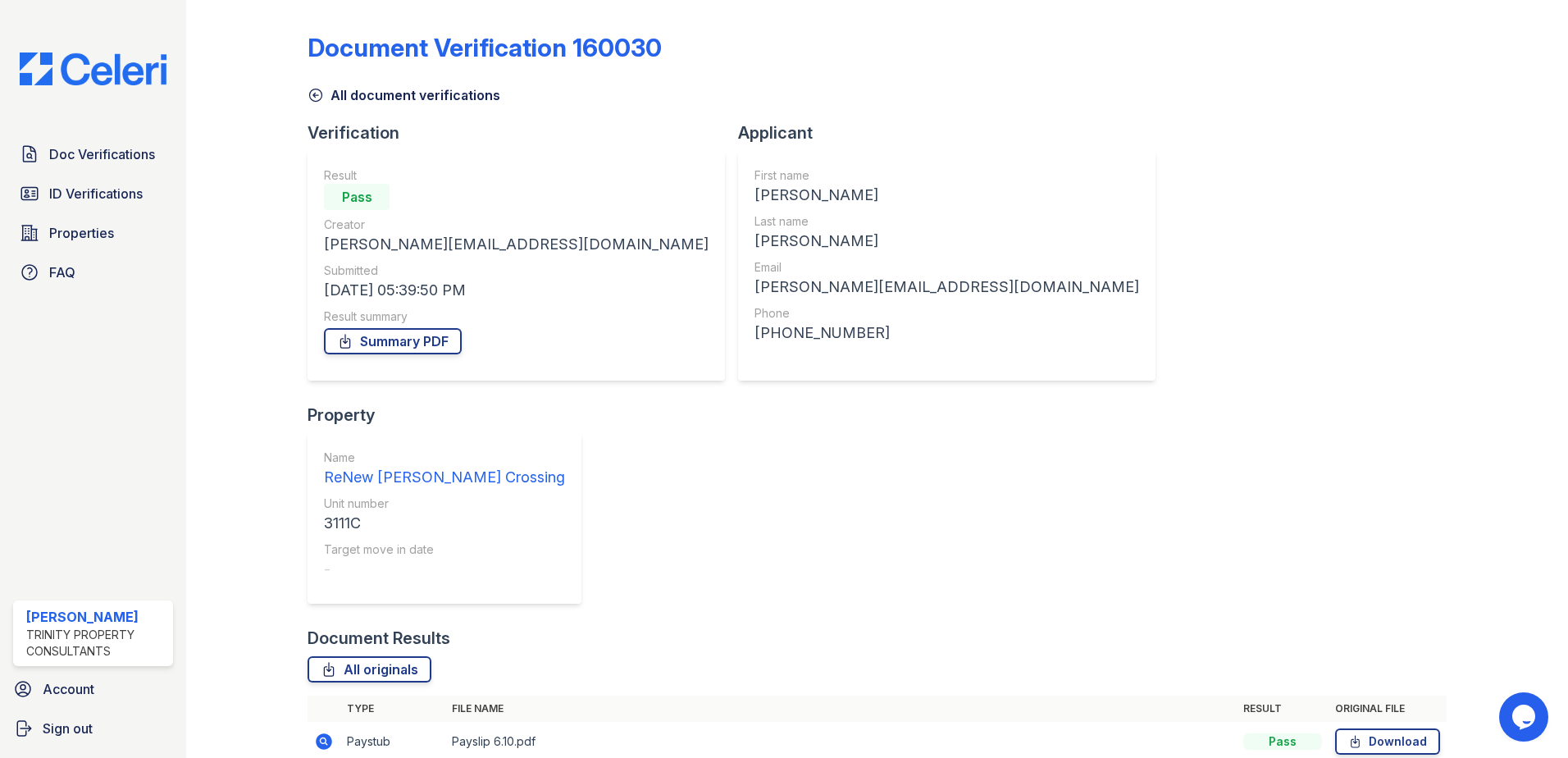
click at [99, 75] on img at bounding box center [93, 69] width 173 height 33
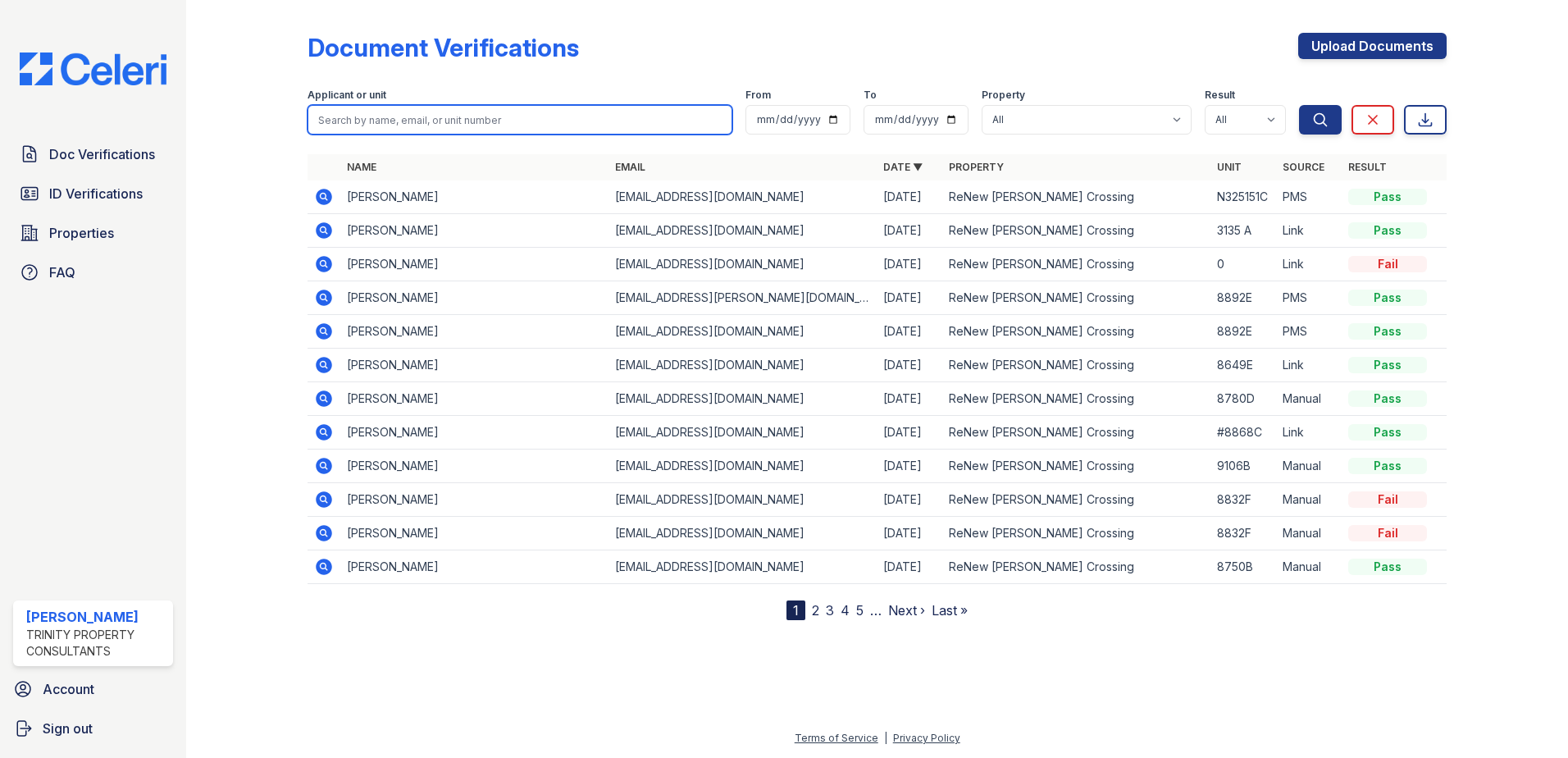
click at [342, 128] on input "search" at bounding box center [520, 119] width 425 height 29
type input "r"
